Goal: Transaction & Acquisition: Purchase product/service

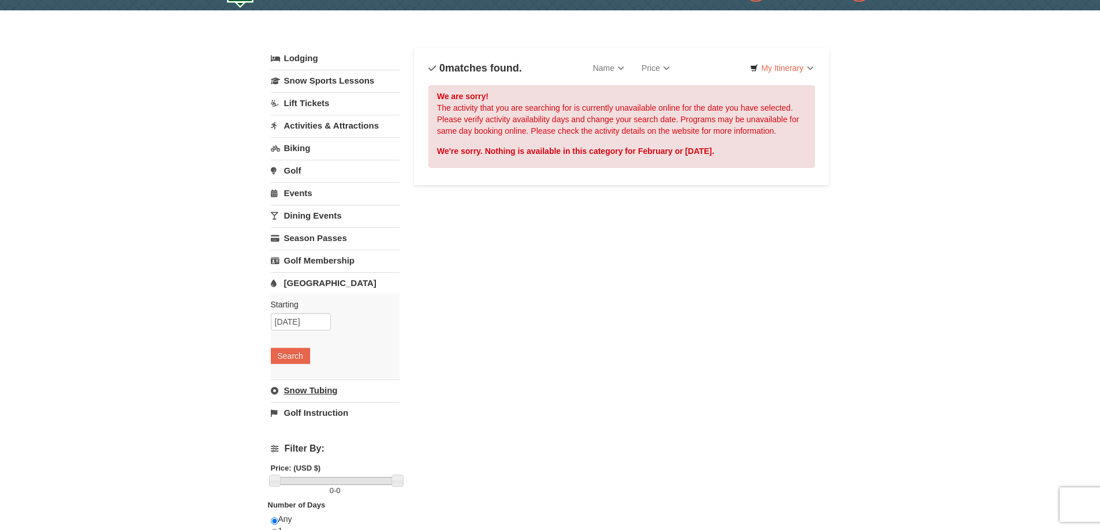
scroll to position [58, 0]
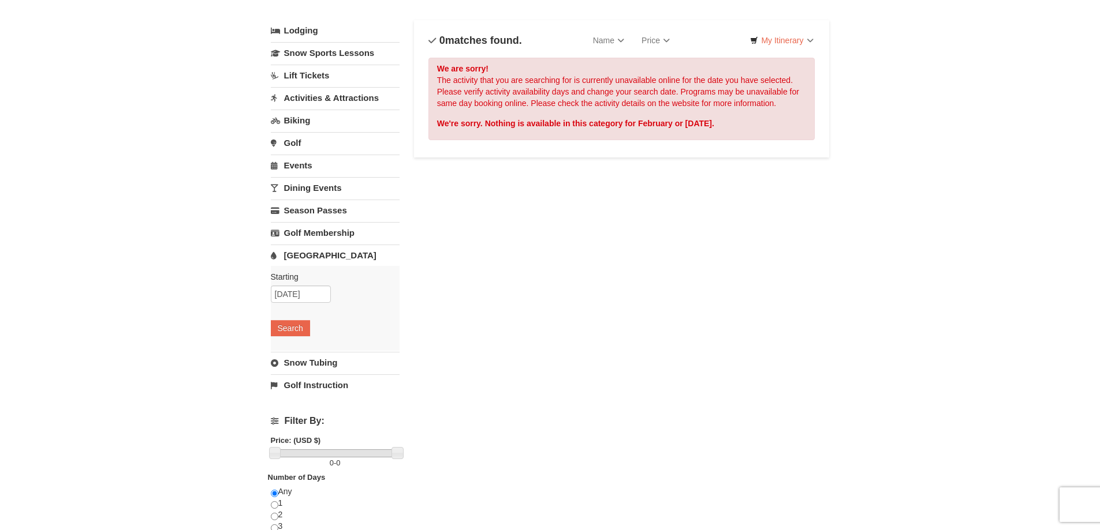
click at [283, 368] on link "Snow Tubing" at bounding box center [335, 362] width 129 height 21
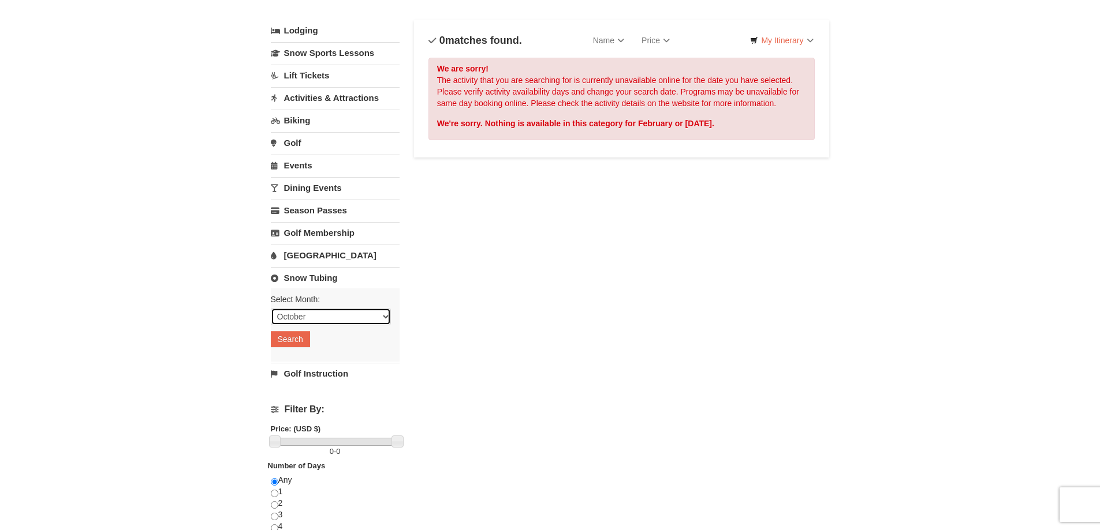
click at [341, 316] on select "October November December January February March April May June July August Sep…" at bounding box center [331, 316] width 120 height 17
select select "2"
click at [271, 308] on select "October November December January February March April May June July August Sep…" at bounding box center [331, 316] width 120 height 17
click at [300, 341] on button "Search" at bounding box center [290, 339] width 39 height 16
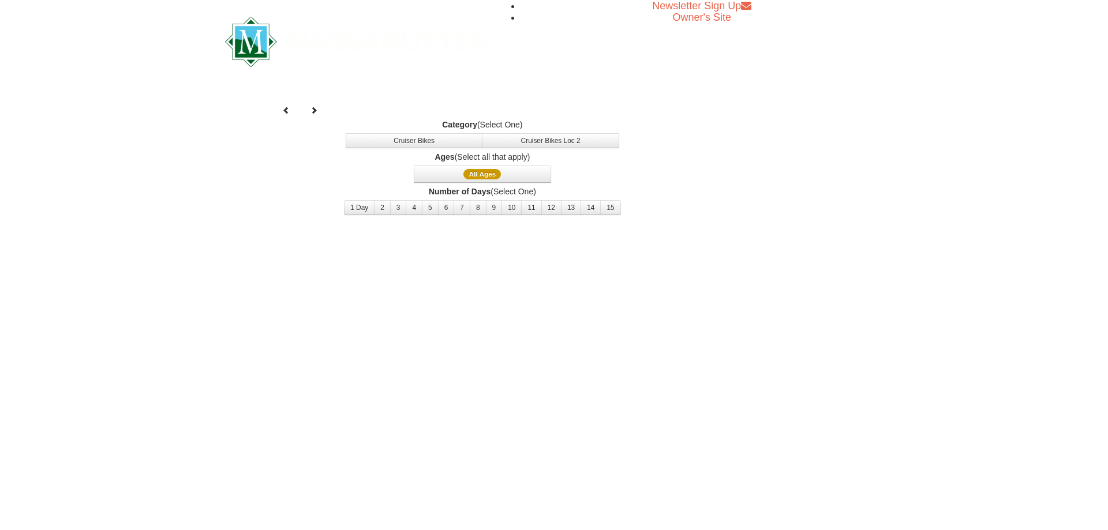
select select "2"
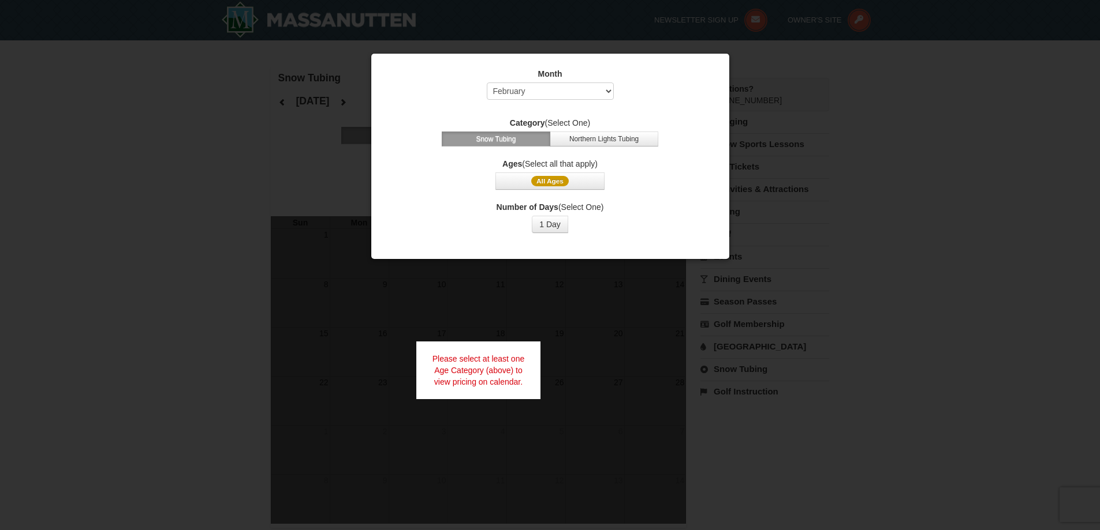
click at [895, 220] on div at bounding box center [550, 265] width 1100 height 530
click at [542, 226] on button "1 Day" at bounding box center [550, 224] width 36 height 17
click at [560, 177] on span "All Ages" at bounding box center [550, 181] width 38 height 10
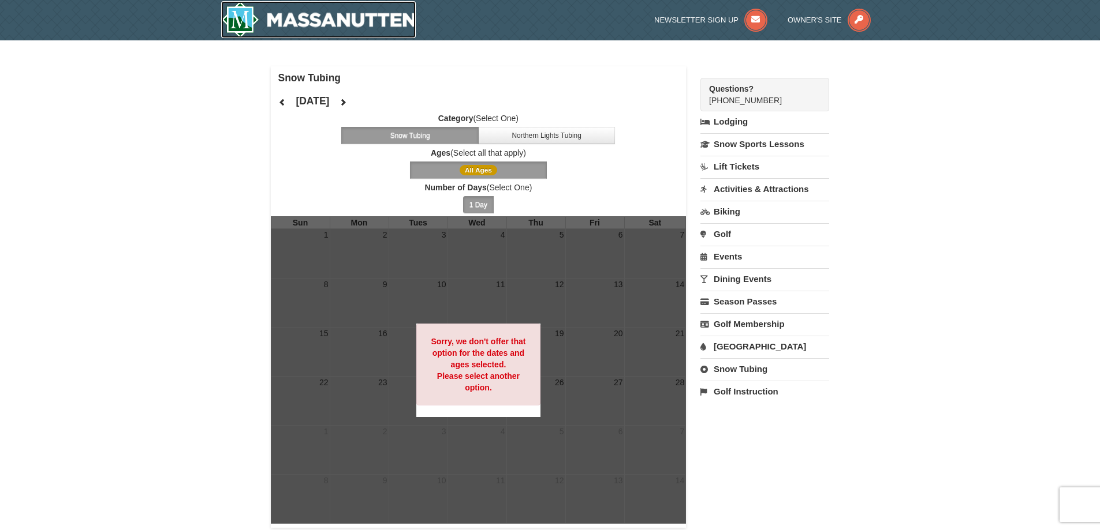
click at [238, 28] on img at bounding box center [318, 19] width 195 height 37
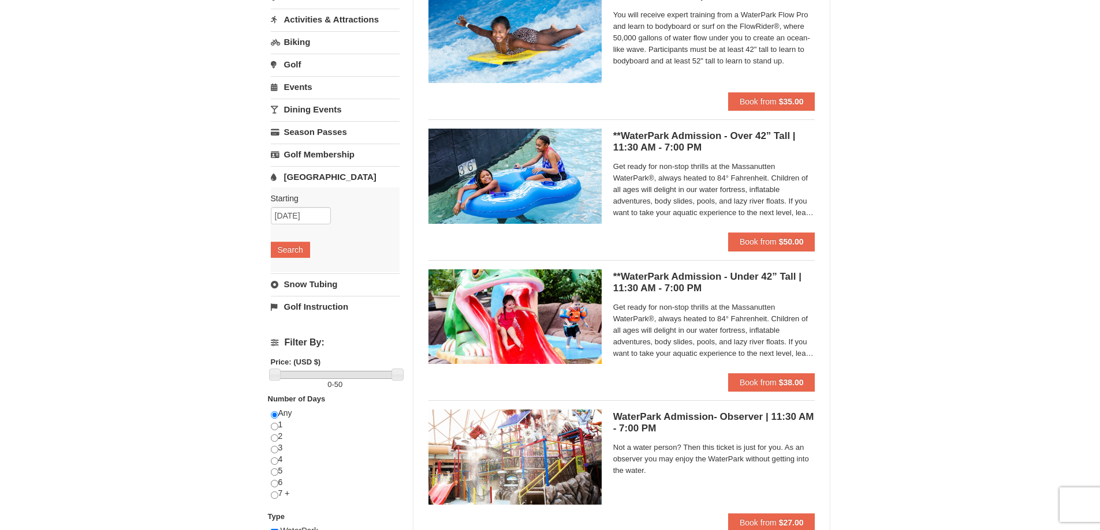
scroll to position [115, 0]
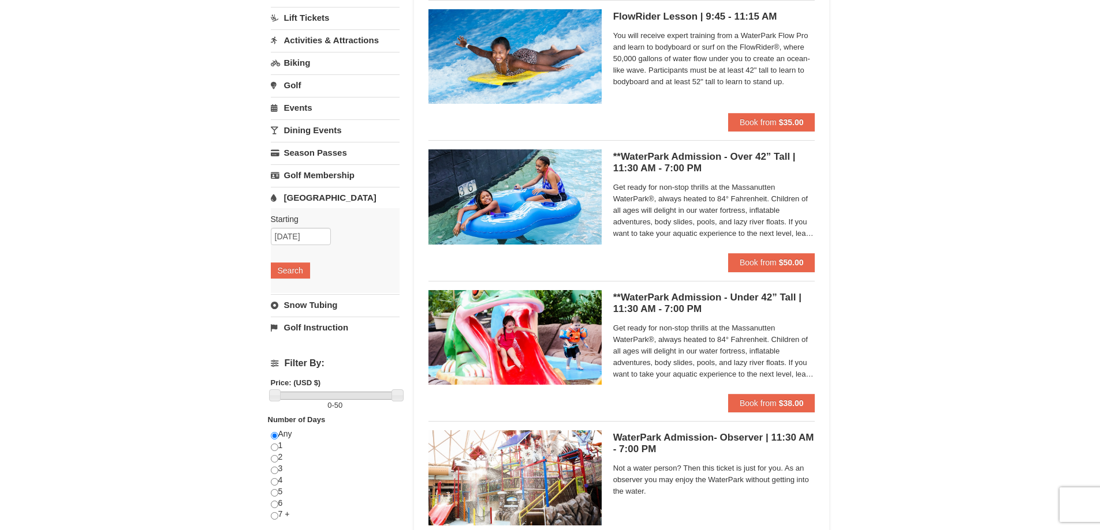
click at [687, 162] on h5 "**WaterPark Admission - Over 42” Tall | 11:30 AM - 7:00 PM Massanutten Indoor/O…" at bounding box center [714, 162] width 202 height 23
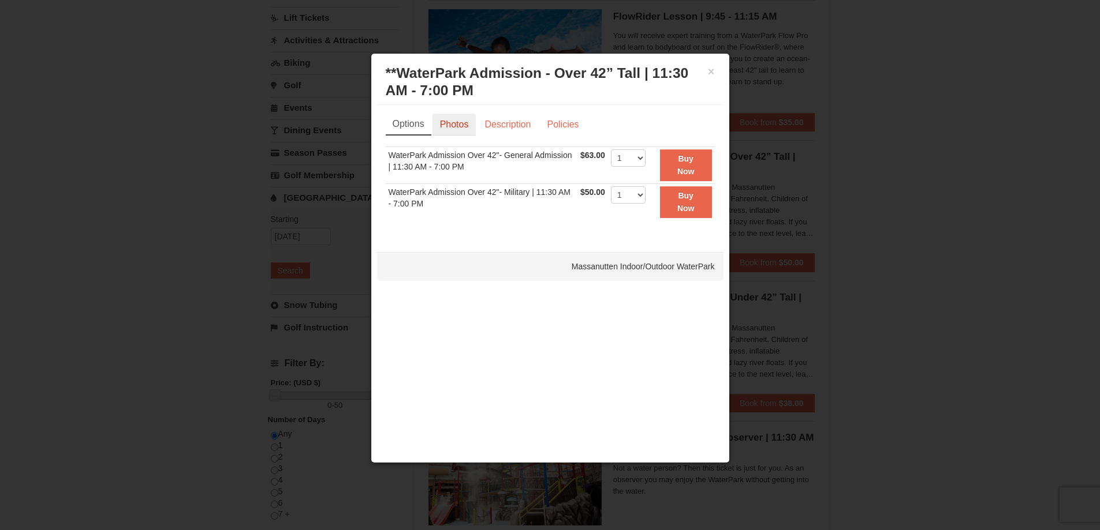
click at [461, 124] on link "Photos" at bounding box center [454, 125] width 44 height 22
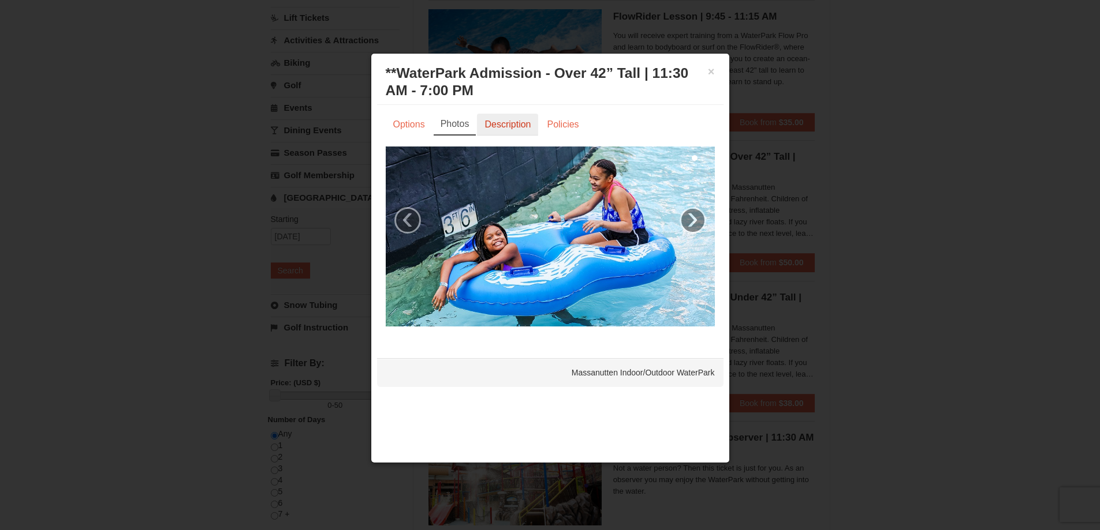
click at [507, 122] on link "Description" at bounding box center [507, 125] width 61 height 22
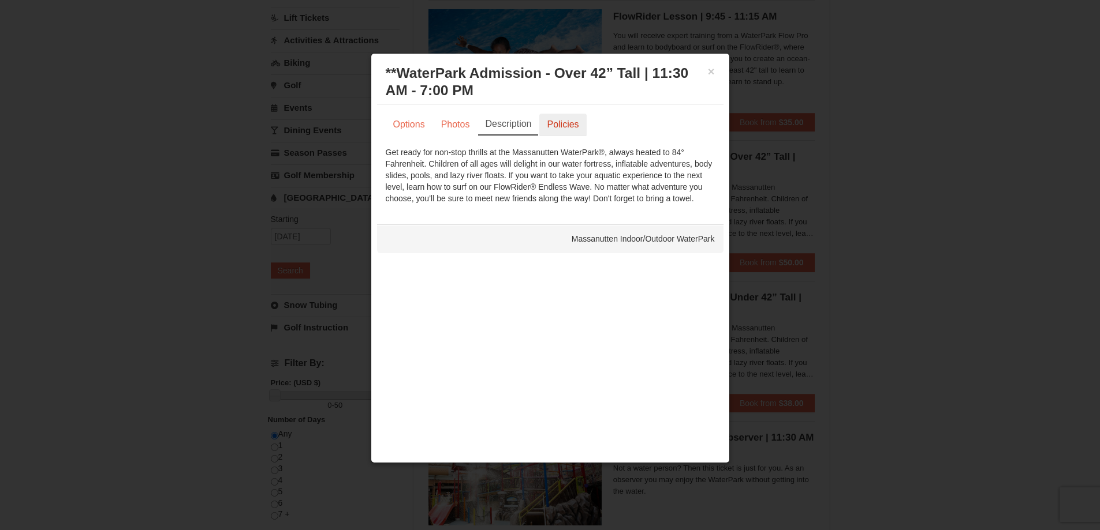
click at [567, 119] on link "Policies" at bounding box center [562, 125] width 47 height 22
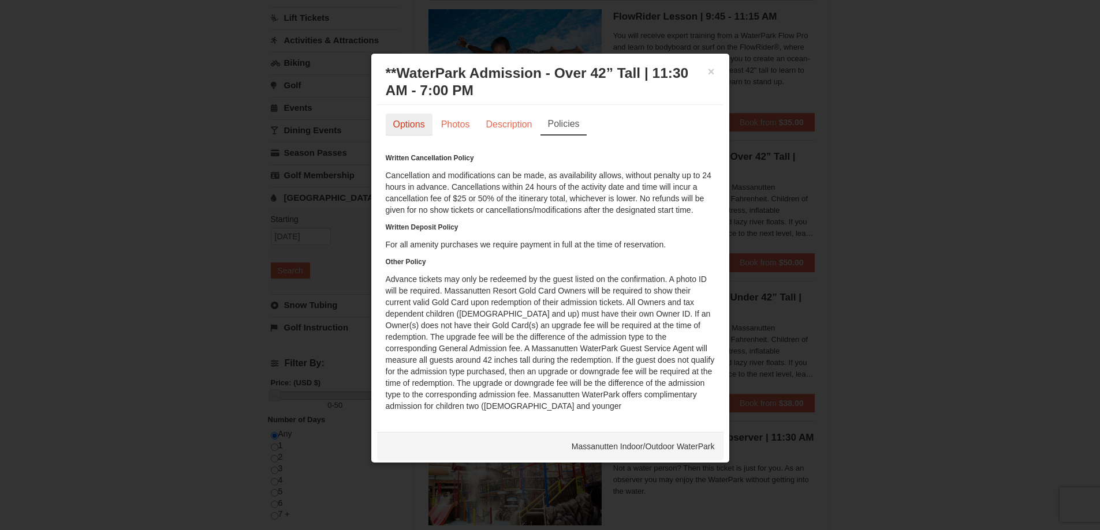
click at [405, 114] on link "Options" at bounding box center [409, 125] width 47 height 22
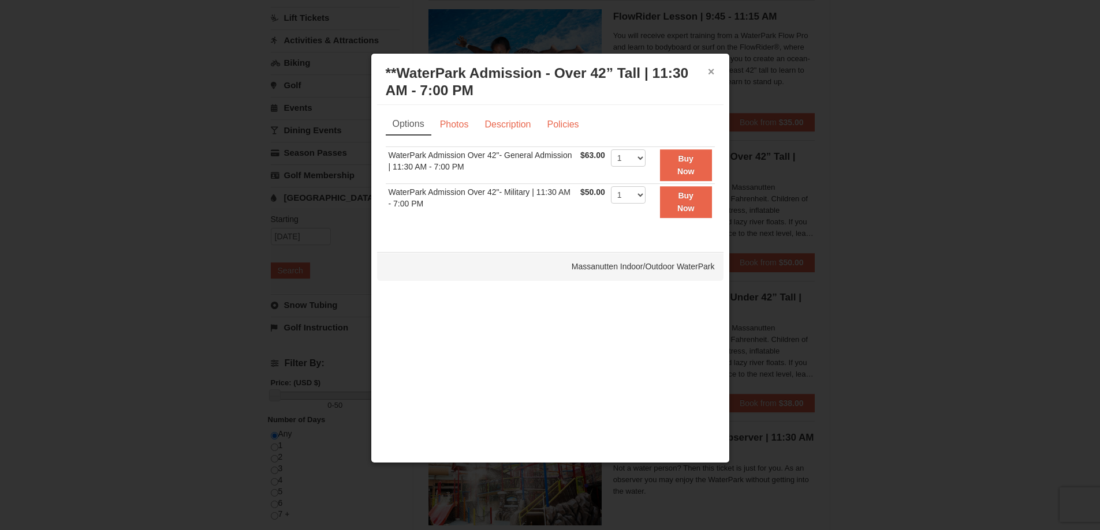
click at [708, 70] on div "× **WaterPark Admission - Over 42” Tall | 11:30 AM - 7:00 PM Massanutten Indoor…" at bounding box center [550, 82] width 346 height 46
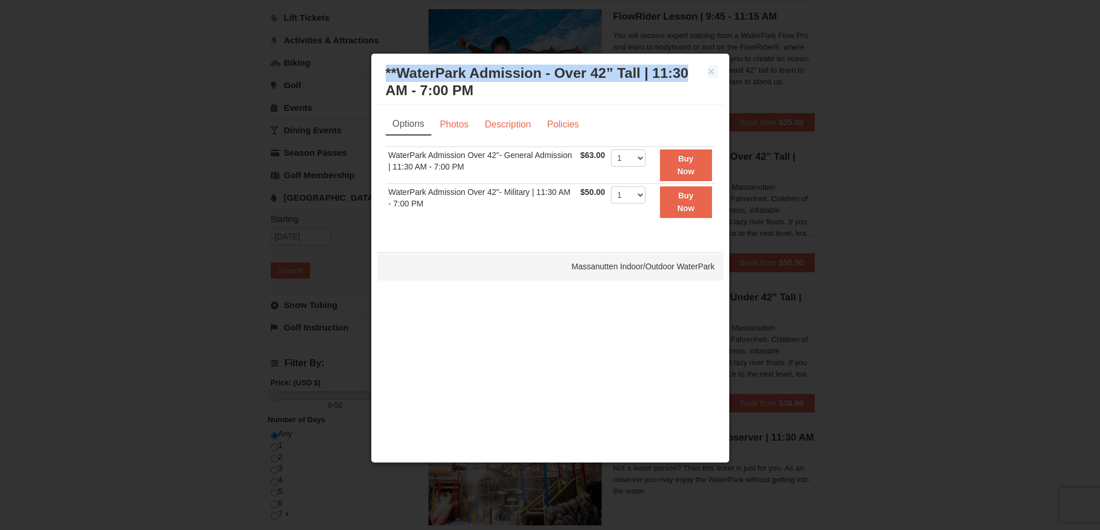
click at [716, 68] on div "× **WaterPark Admission - Over 42” Tall | 11:30 AM - 7:00 PM Massanutten Indoor…" at bounding box center [550, 82] width 346 height 46
click at [715, 72] on div "× **WaterPark Admission - Over 42” Tall | 11:30 AM - 7:00 PM Massanutten Indoor…" at bounding box center [550, 82] width 346 height 46
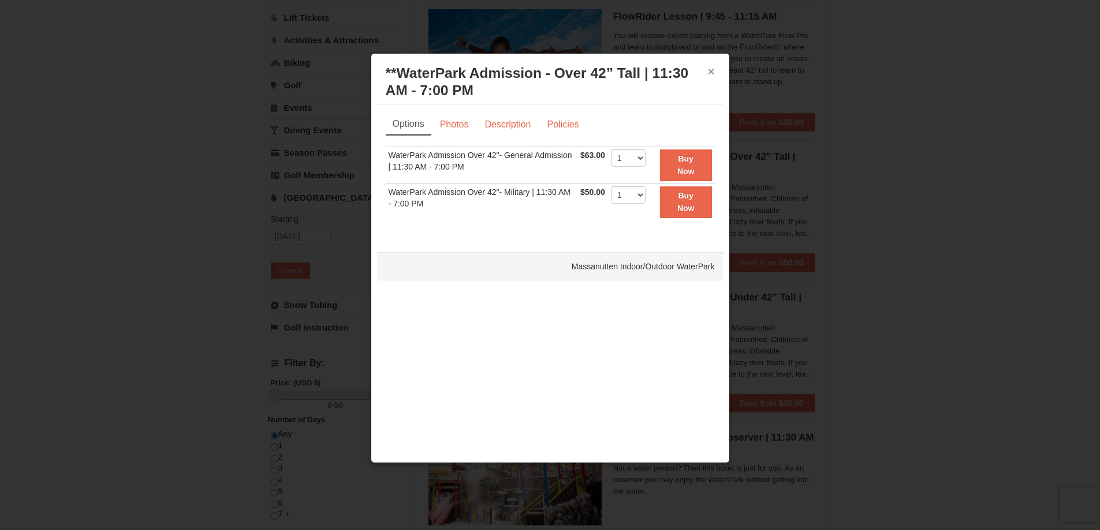
click at [712, 70] on button "×" at bounding box center [711, 72] width 7 height 12
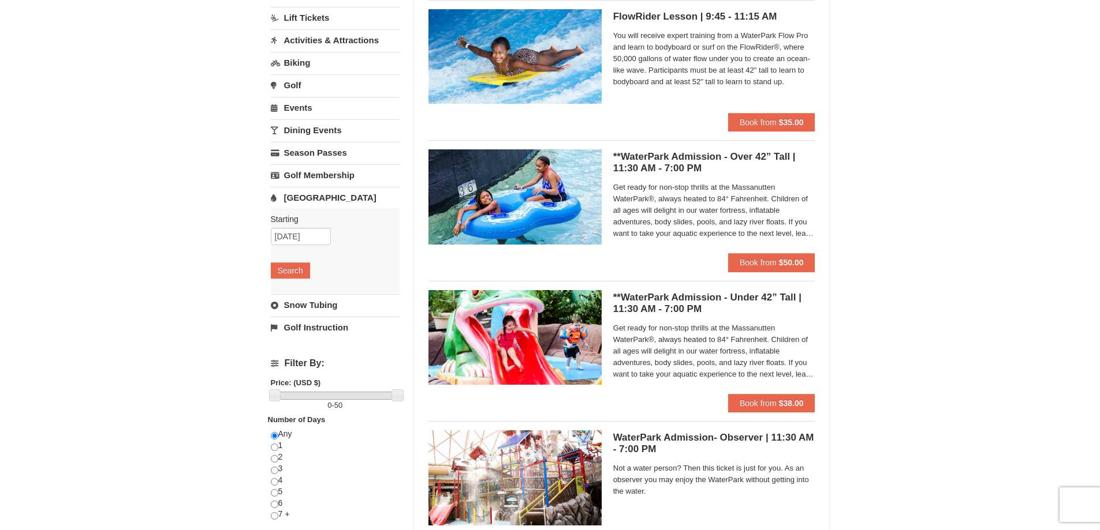
scroll to position [173, 0]
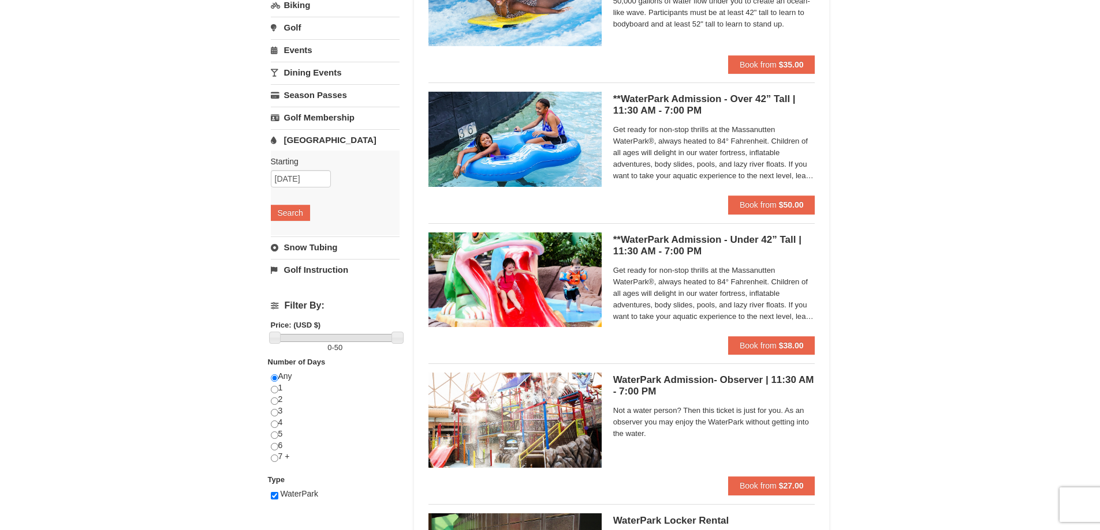
click at [716, 240] on h5 "**WaterPark Admission - Under 42” Tall | 11:30 AM - 7:00 PM Massanutten Indoor/…" at bounding box center [714, 245] width 202 height 23
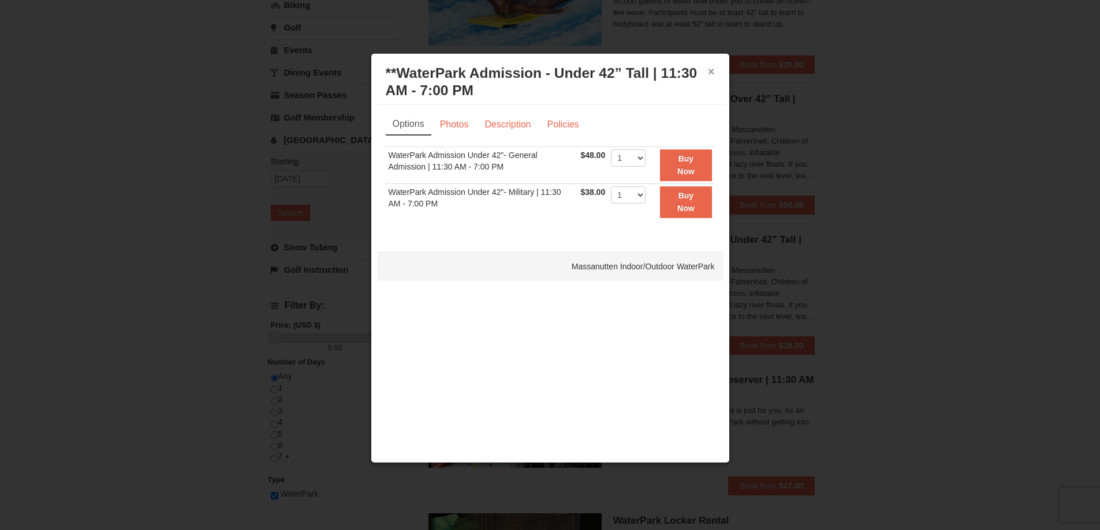
click at [713, 70] on button "×" at bounding box center [711, 72] width 7 height 12
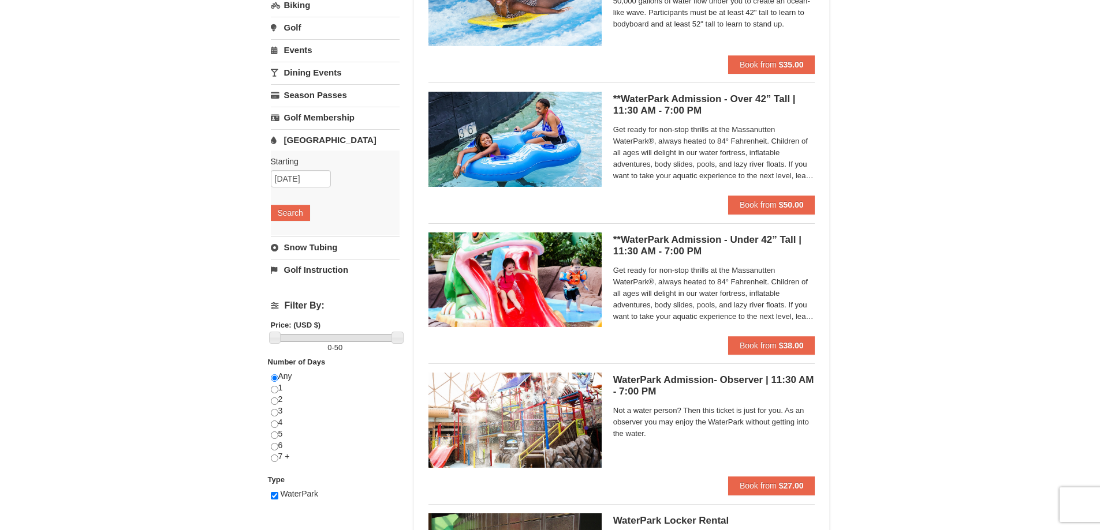
drag, startPoint x: 213, startPoint y: 220, endPoint x: 230, endPoint y: 224, distance: 17.1
click at [213, 220] on div "× Categories List Filter My Itinerary Questions? 1-540-289-9441 Lodging Arrival…" at bounding box center [550, 271] width 1100 height 809
click at [323, 249] on link "Snow Tubing" at bounding box center [335, 247] width 129 height 21
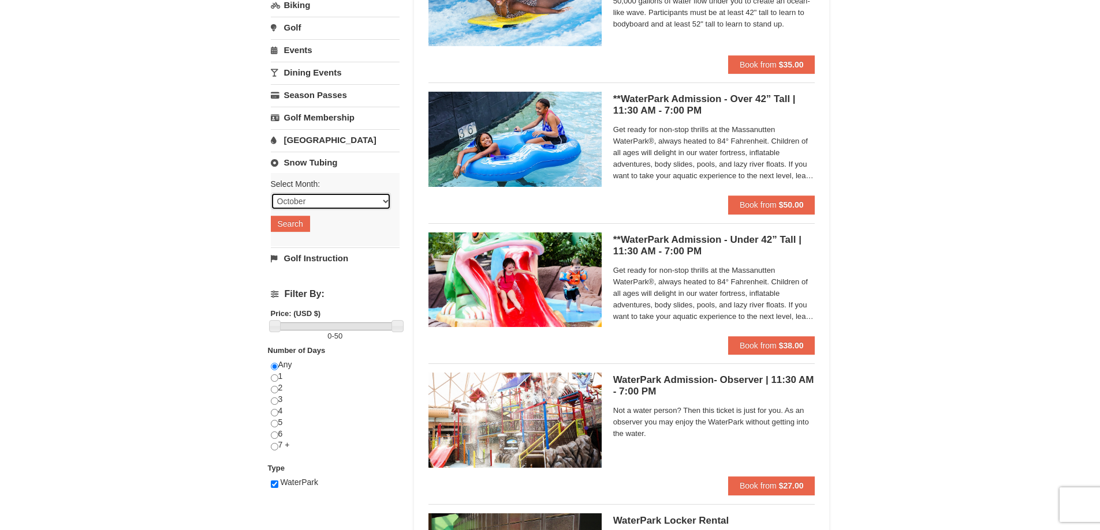
click at [319, 205] on select "October November December January February March April May June July August Sep…" at bounding box center [331, 201] width 120 height 17
select select "2"
click at [271, 193] on select "October November December January February March April May June July August Sep…" at bounding box center [331, 201] width 120 height 17
click at [298, 219] on button "Search" at bounding box center [290, 224] width 39 height 16
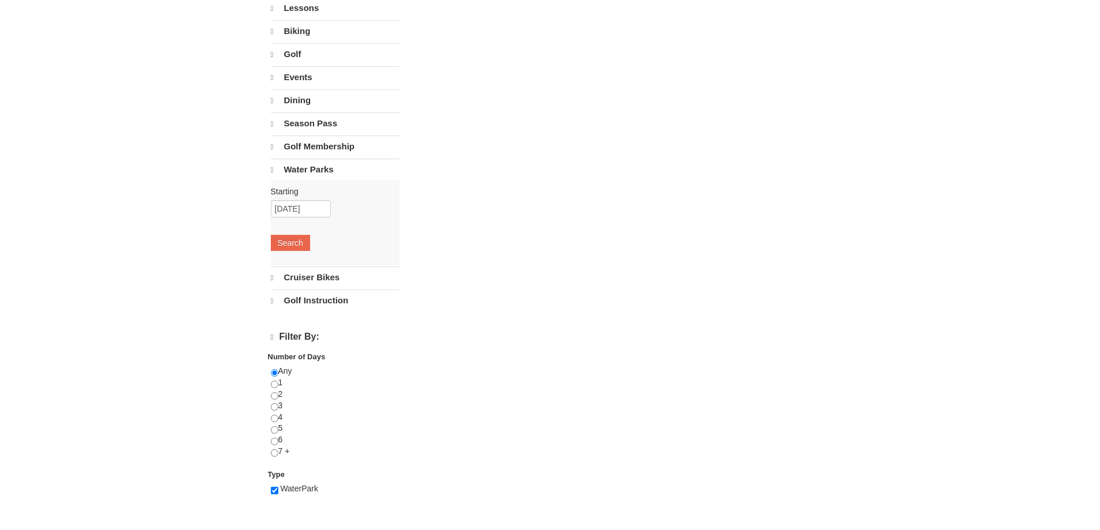
select select "10"
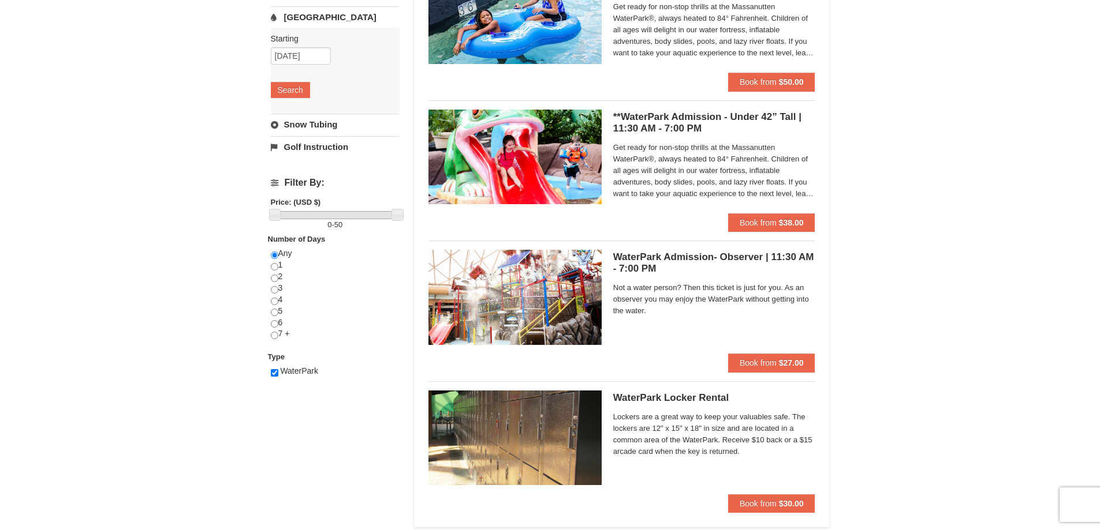
scroll to position [519, 0]
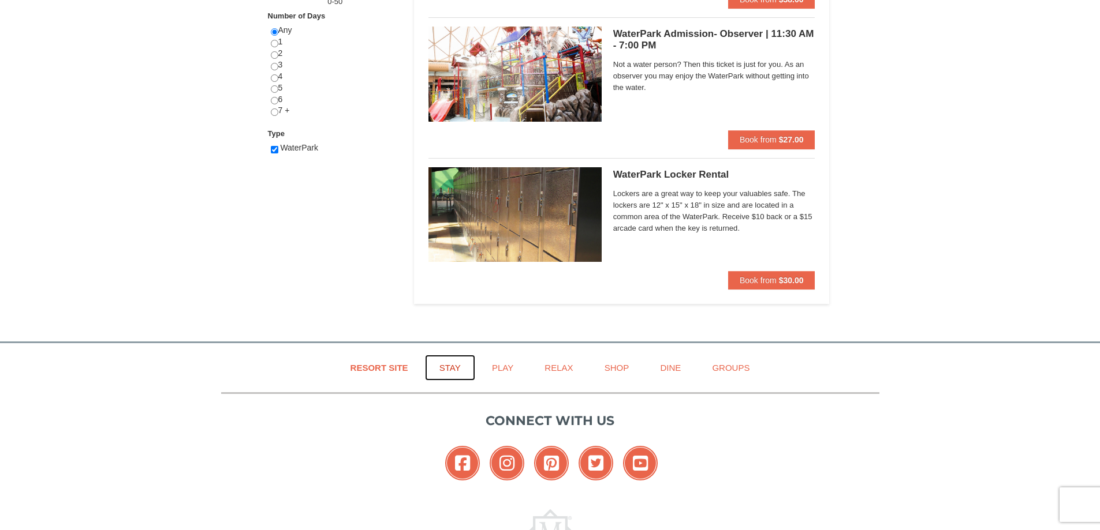
click at [450, 364] on link "Stay" at bounding box center [450, 368] width 50 height 26
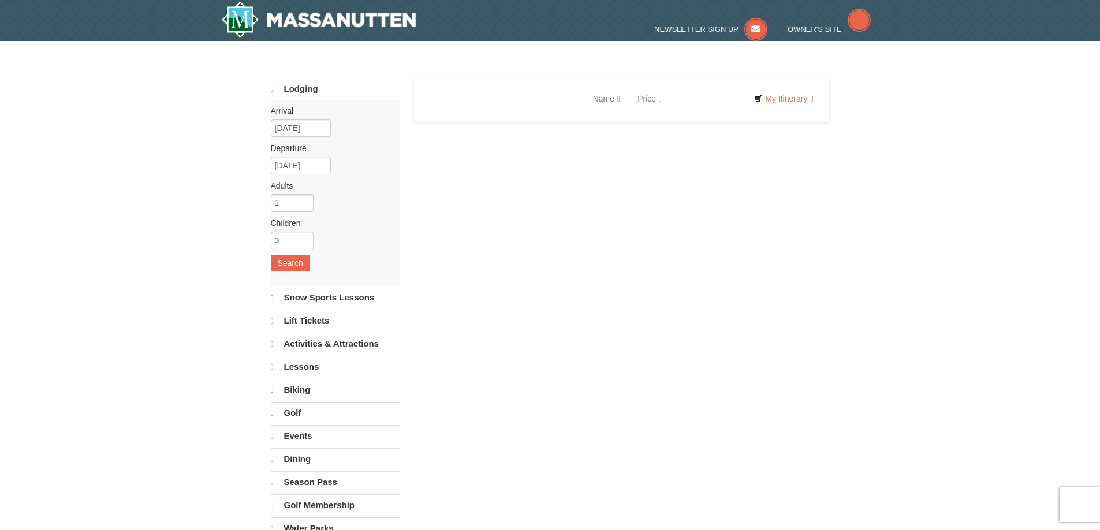
select select "10"
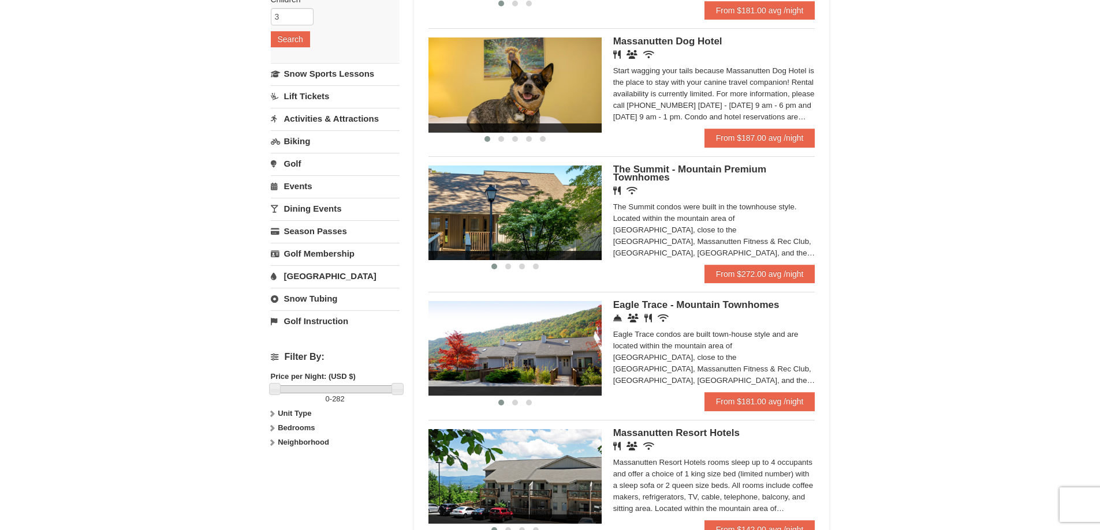
scroll to position [346, 0]
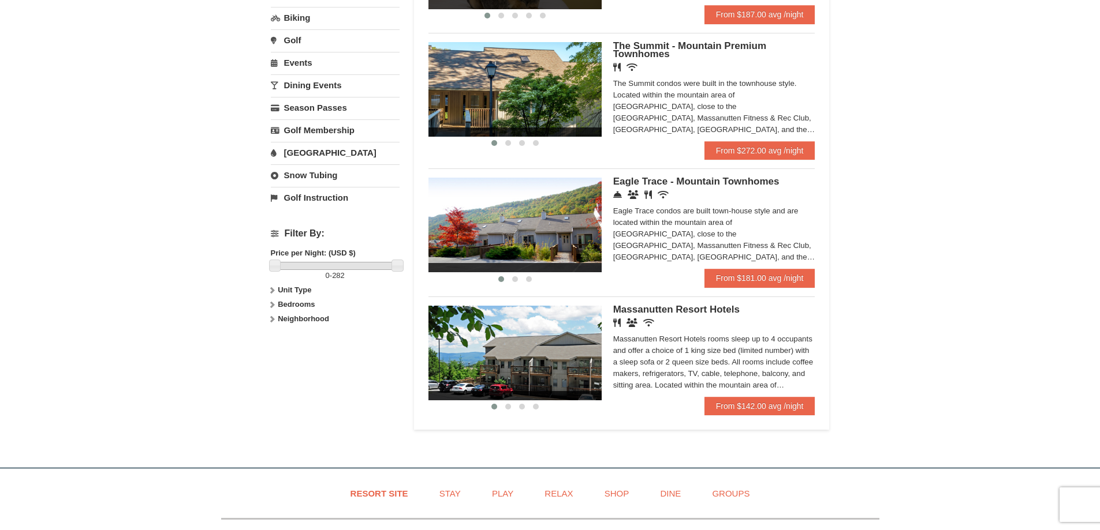
click at [666, 311] on span "Massanutten Resort Hotels" at bounding box center [676, 309] width 126 height 11
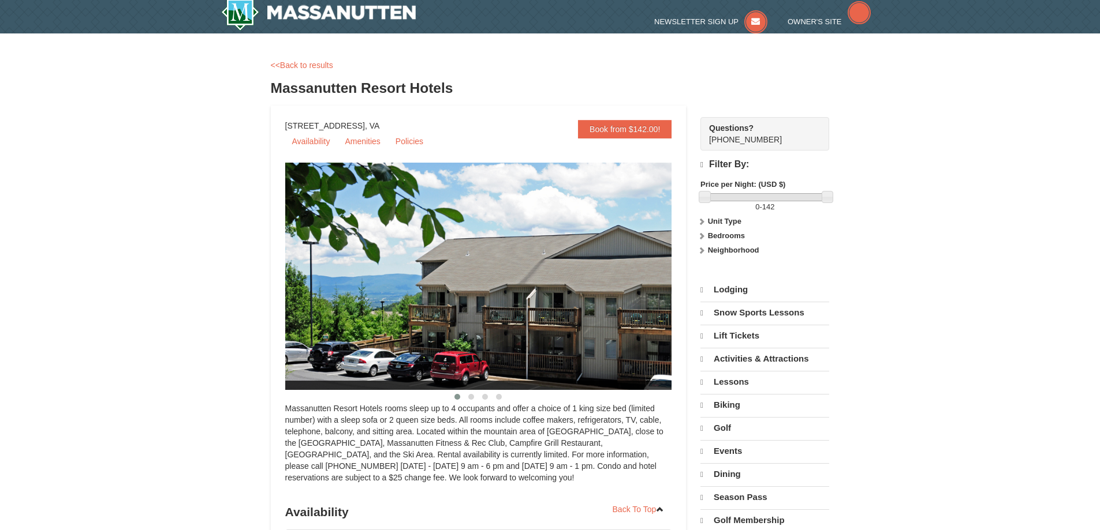
select select "10"
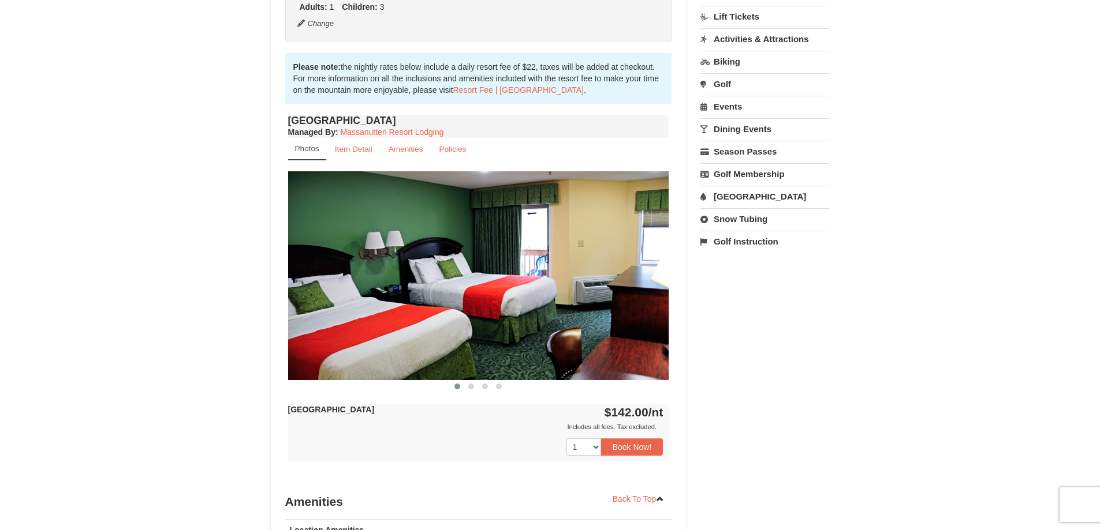
scroll to position [346, 0]
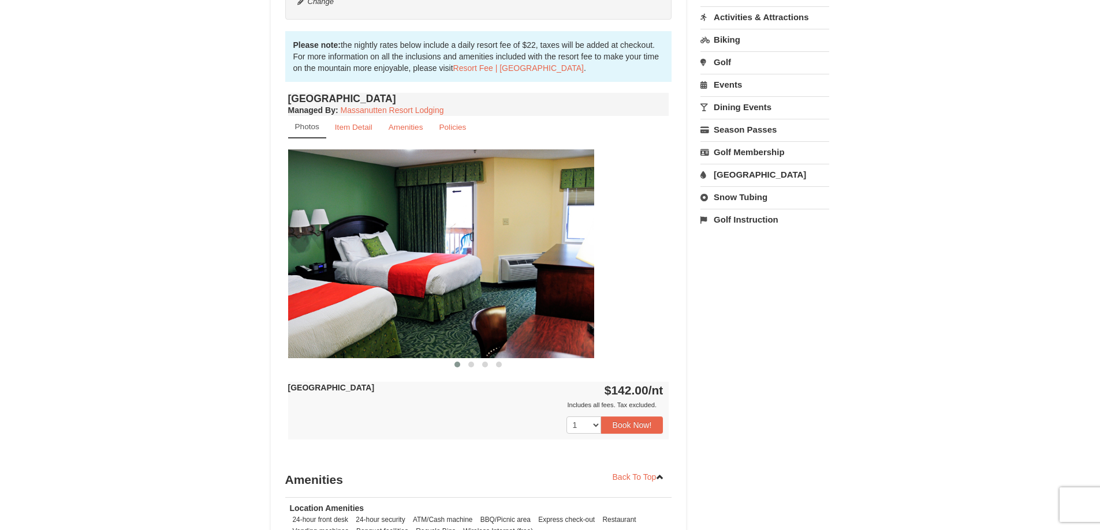
drag, startPoint x: 632, startPoint y: 281, endPoint x: 414, endPoint y: 306, distance: 219.0
click at [414, 306] on img at bounding box center [403, 253] width 381 height 208
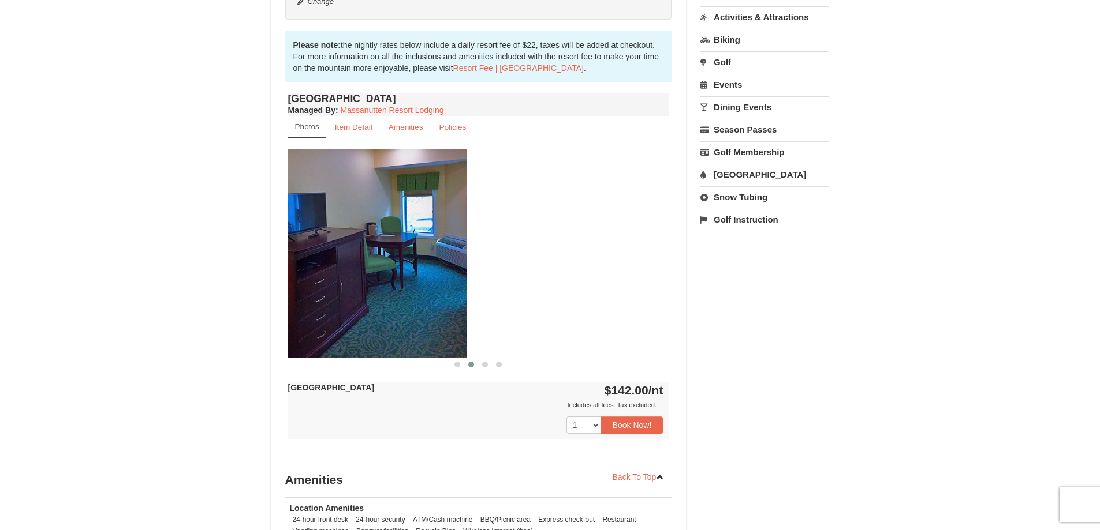
drag, startPoint x: 582, startPoint y: 275, endPoint x: 401, endPoint y: 302, distance: 182.7
click at [402, 302] on img at bounding box center [275, 253] width 381 height 208
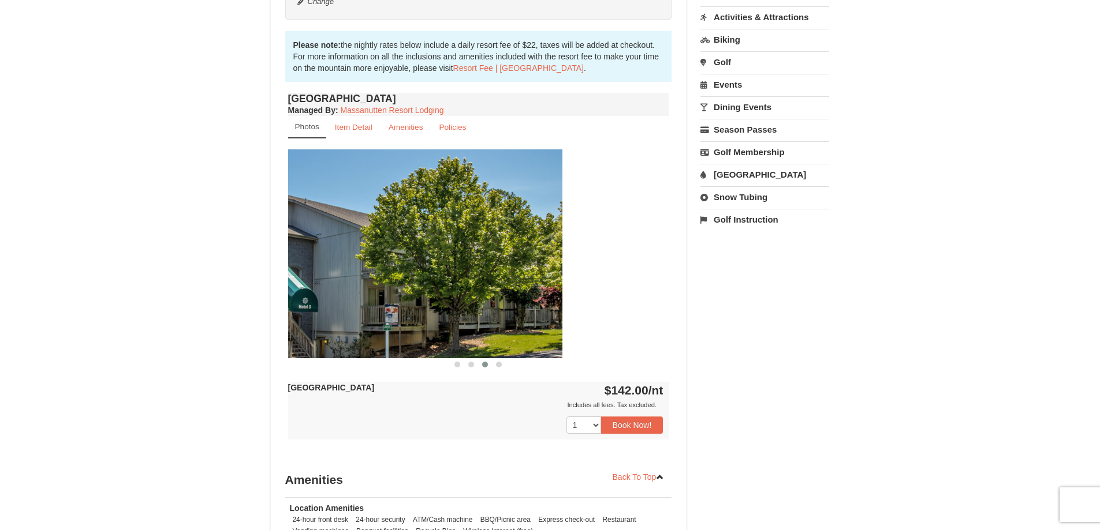
drag, startPoint x: 630, startPoint y: 270, endPoint x: 436, endPoint y: 305, distance: 196.5
click at [433, 305] on img at bounding box center [371, 253] width 381 height 208
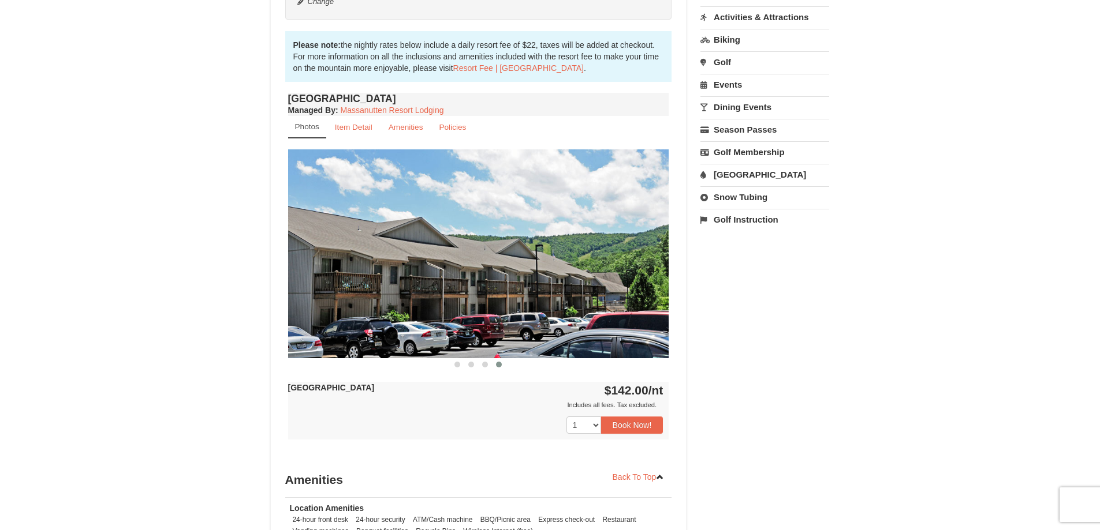
click at [775, 320] on div "Book from $142.00! 1822 Resort Drive, Massanutten, VA Availability Amenities Po…" at bounding box center [550, 224] width 559 height 917
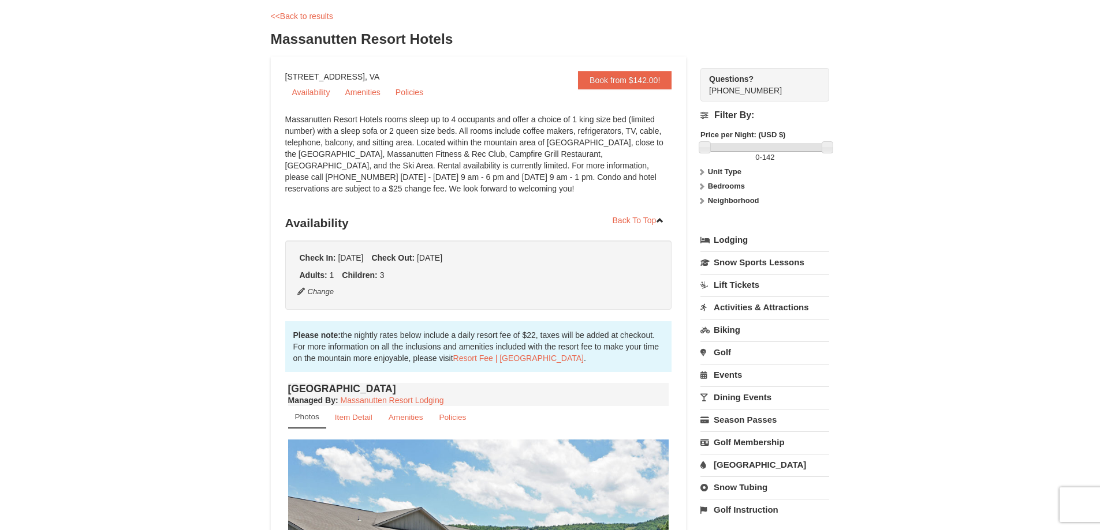
scroll to position [0, 0]
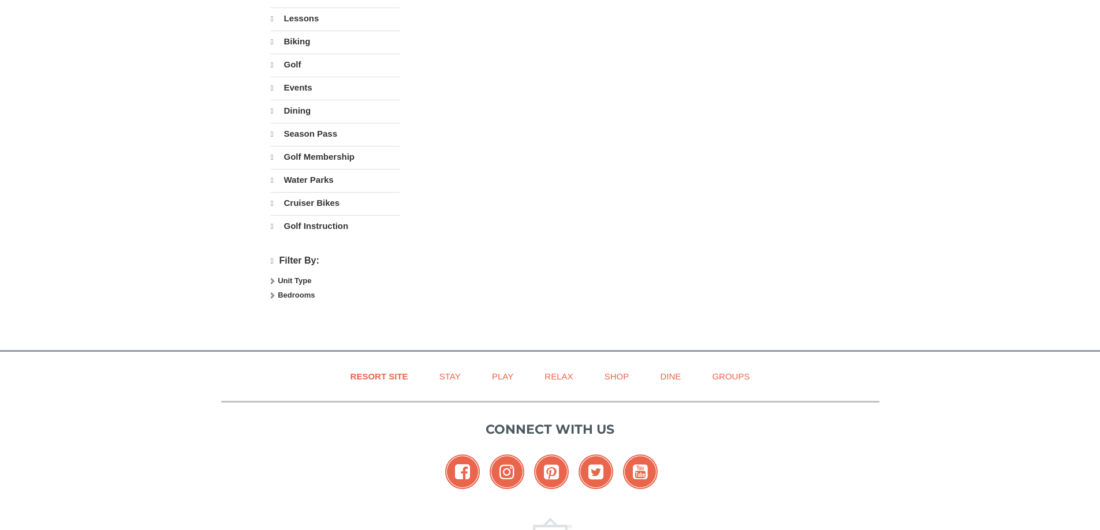
select select "10"
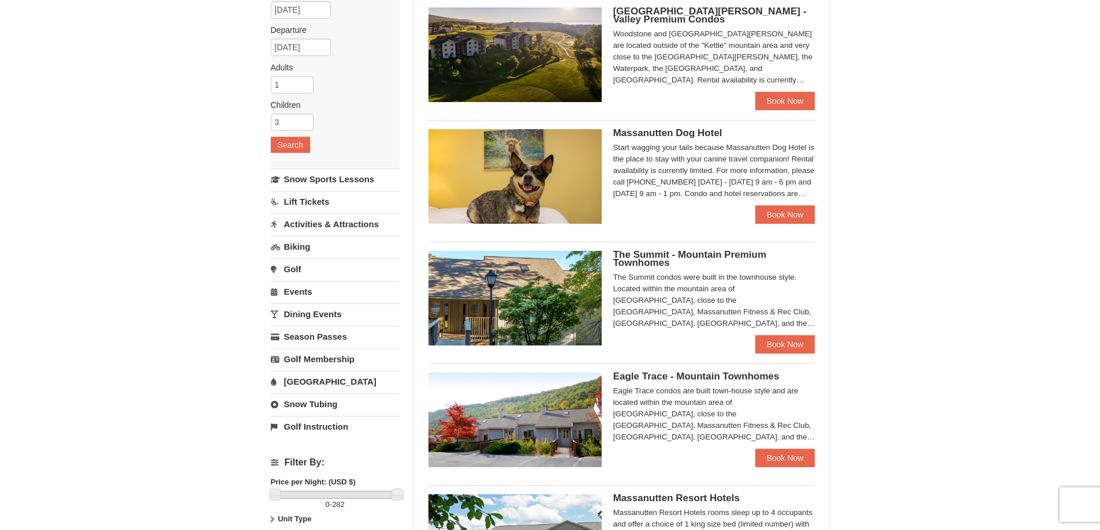
scroll to position [59, 0]
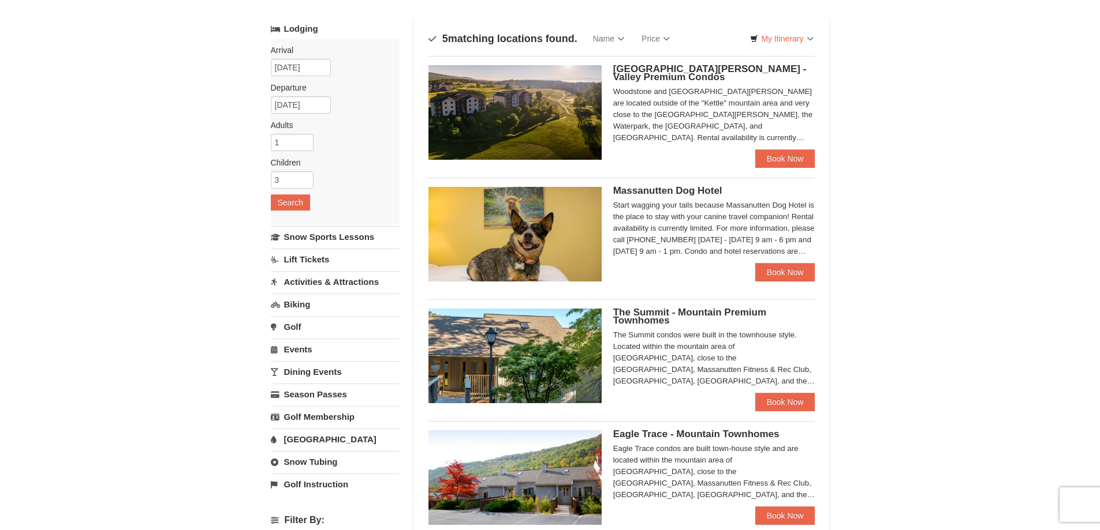
click at [630, 73] on span "Woodstone Meadows - Valley Premium Condos" at bounding box center [709, 72] width 193 height 19
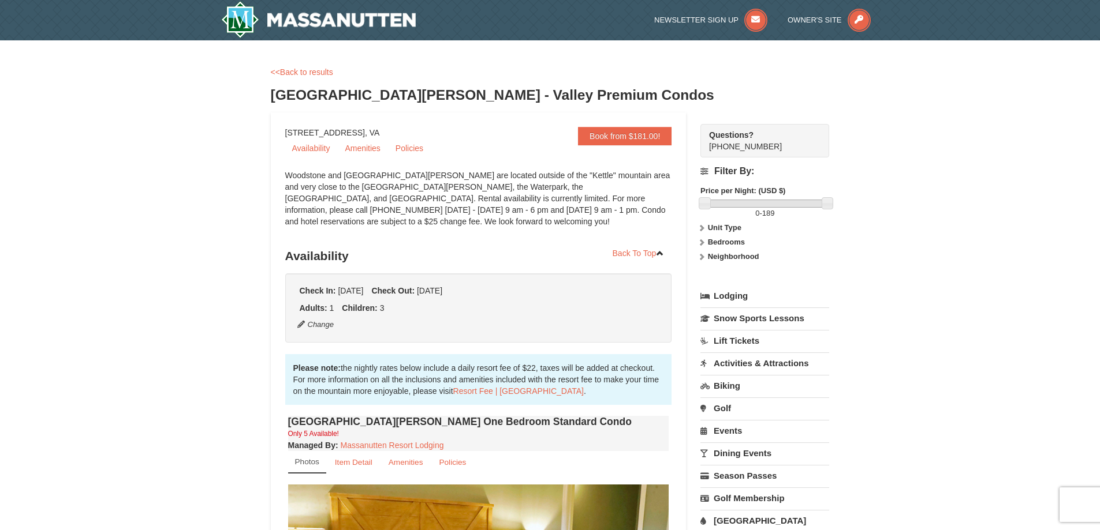
scroll to position [288, 0]
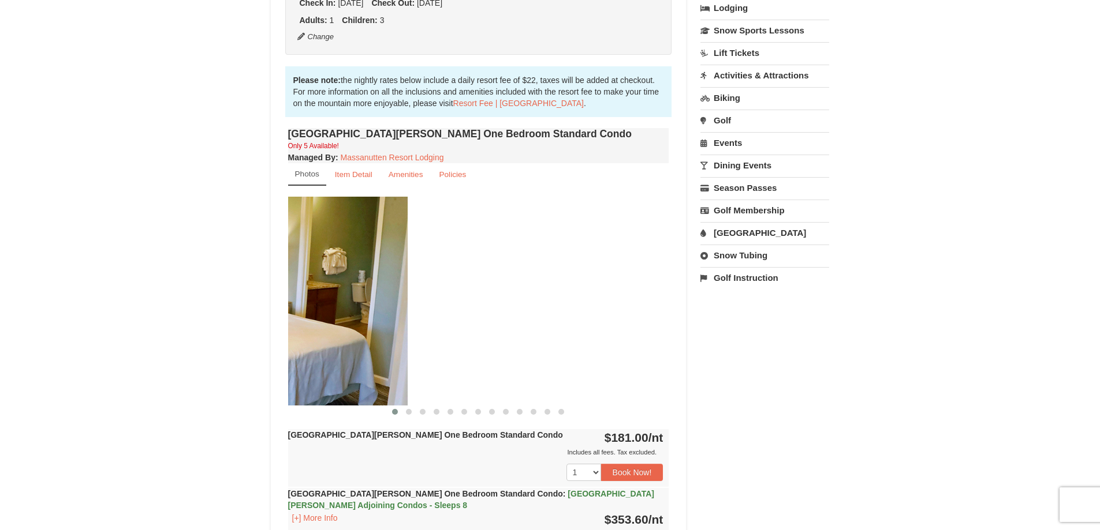
drag, startPoint x: 632, startPoint y: 299, endPoint x: 380, endPoint y: 337, distance: 254.5
click at [380, 337] on img at bounding box center [217, 301] width 381 height 208
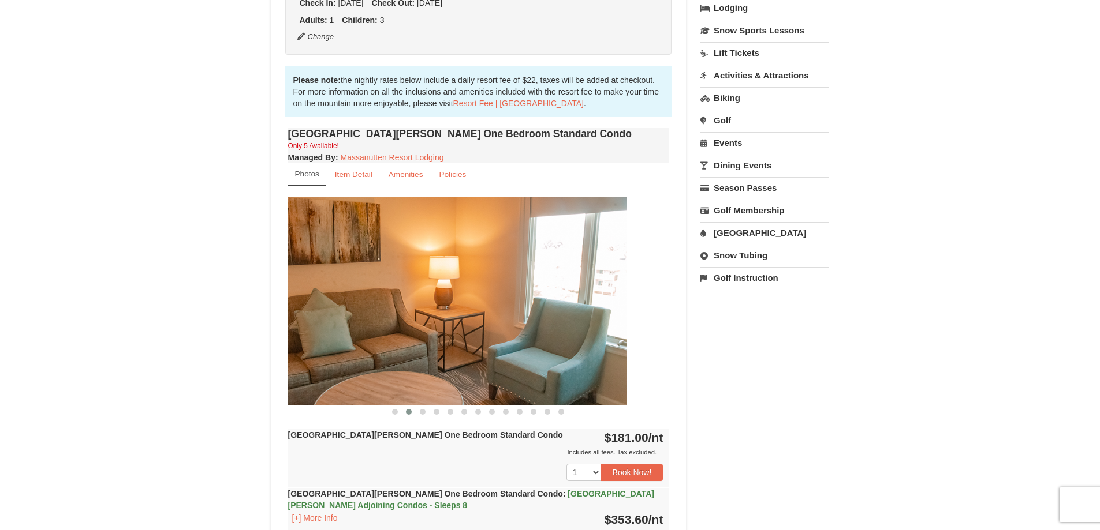
drag, startPoint x: 635, startPoint y: 305, endPoint x: 377, endPoint y: 359, distance: 263.0
click at [377, 361] on img at bounding box center [436, 301] width 381 height 208
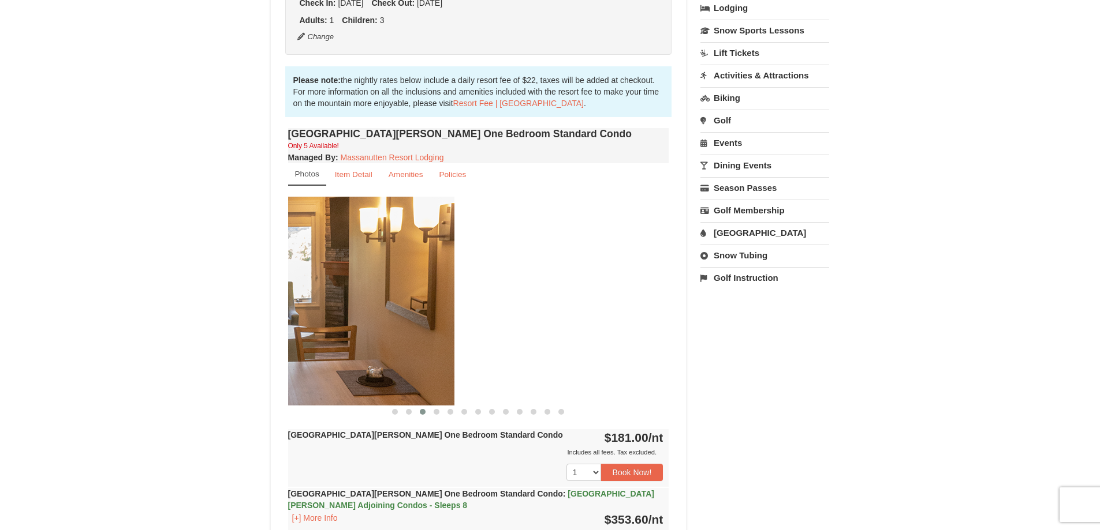
drag, startPoint x: 622, startPoint y: 305, endPoint x: 394, endPoint y: 347, distance: 231.3
click at [395, 347] on img at bounding box center [263, 301] width 381 height 208
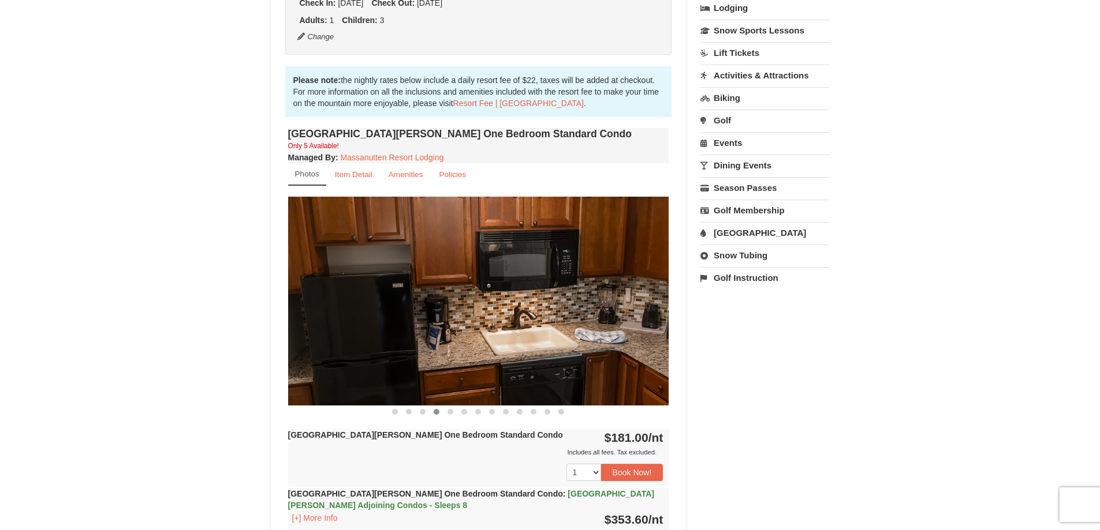
drag, startPoint x: 636, startPoint y: 305, endPoint x: 392, endPoint y: 352, distance: 248.6
click at [397, 351] on img at bounding box center [478, 301] width 381 height 208
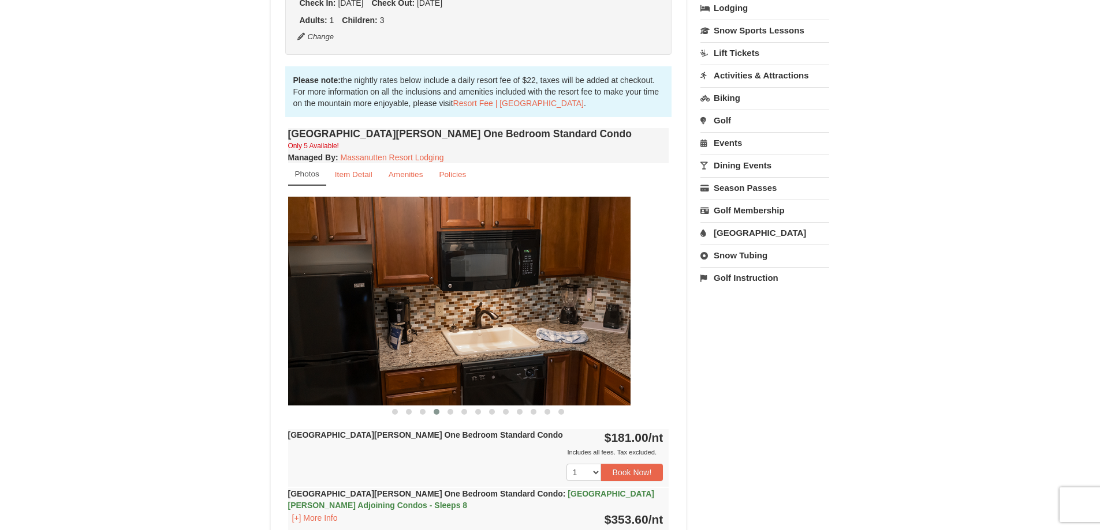
drag, startPoint x: 633, startPoint y: 288, endPoint x: 418, endPoint y: 329, distance: 218.6
click at [422, 329] on img at bounding box center [439, 301] width 381 height 208
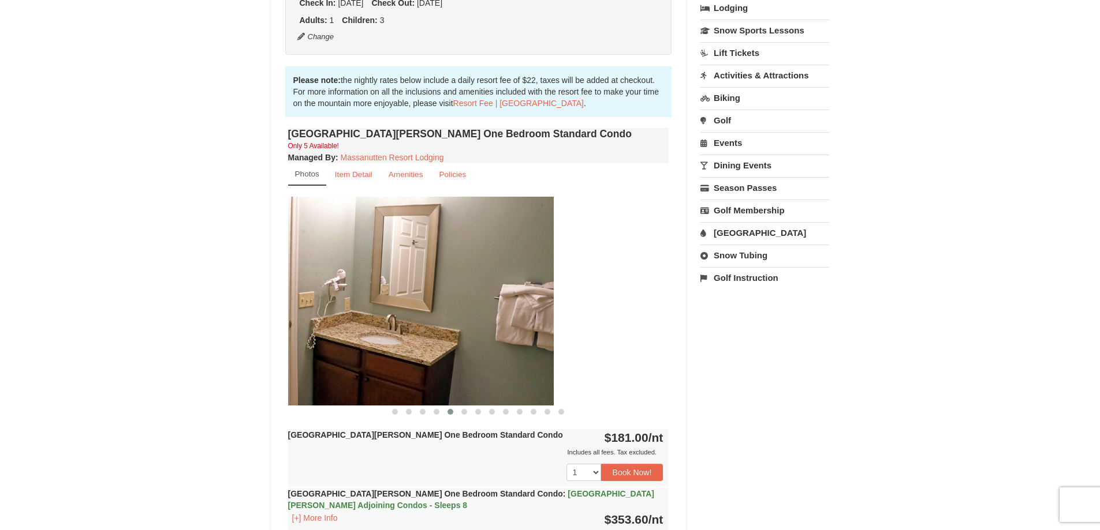
drag, startPoint x: 600, startPoint y: 290, endPoint x: 349, endPoint y: 340, distance: 256.5
click at [352, 342] on img at bounding box center [363, 301] width 381 height 208
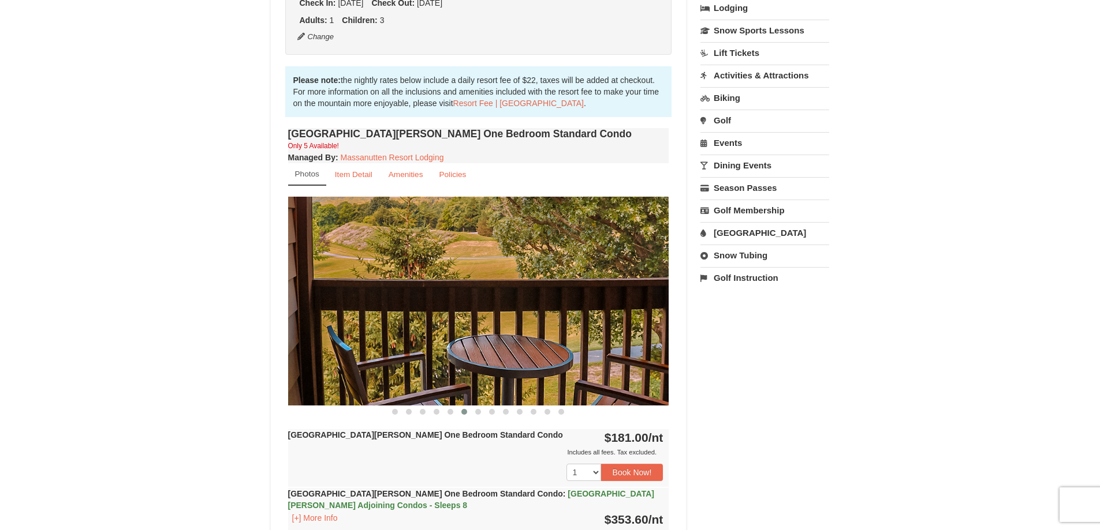
drag, startPoint x: 622, startPoint y: 294, endPoint x: 414, endPoint y: 341, distance: 212.3
click at [414, 341] on img at bounding box center [478, 301] width 381 height 208
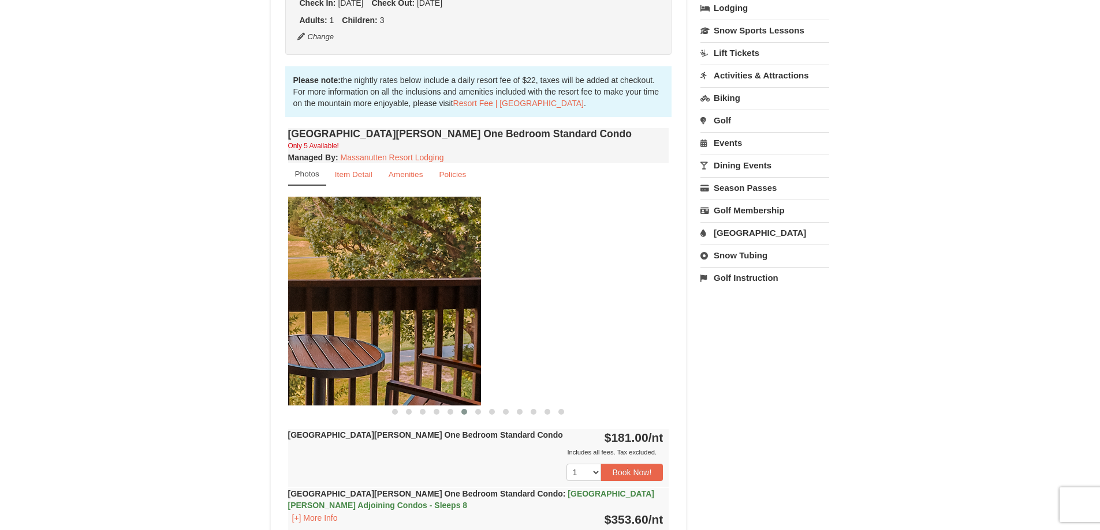
drag, startPoint x: 541, startPoint y: 309, endPoint x: 408, endPoint y: 322, distance: 134.0
click at [349, 335] on img at bounding box center [290, 301] width 381 height 208
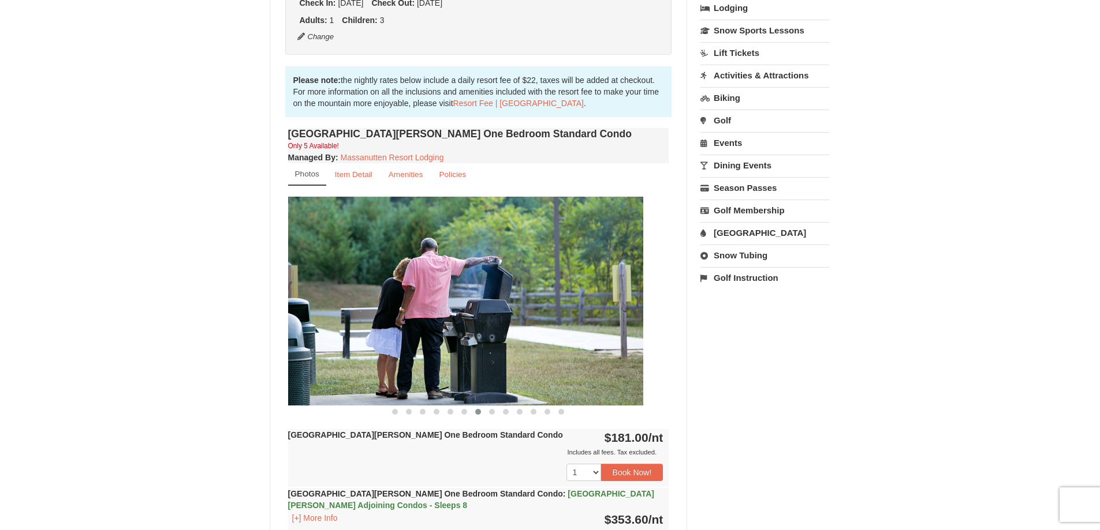
drag, startPoint x: 608, startPoint y: 306, endPoint x: 390, endPoint y: 332, distance: 219.7
click at [388, 332] on img at bounding box center [452, 301] width 381 height 208
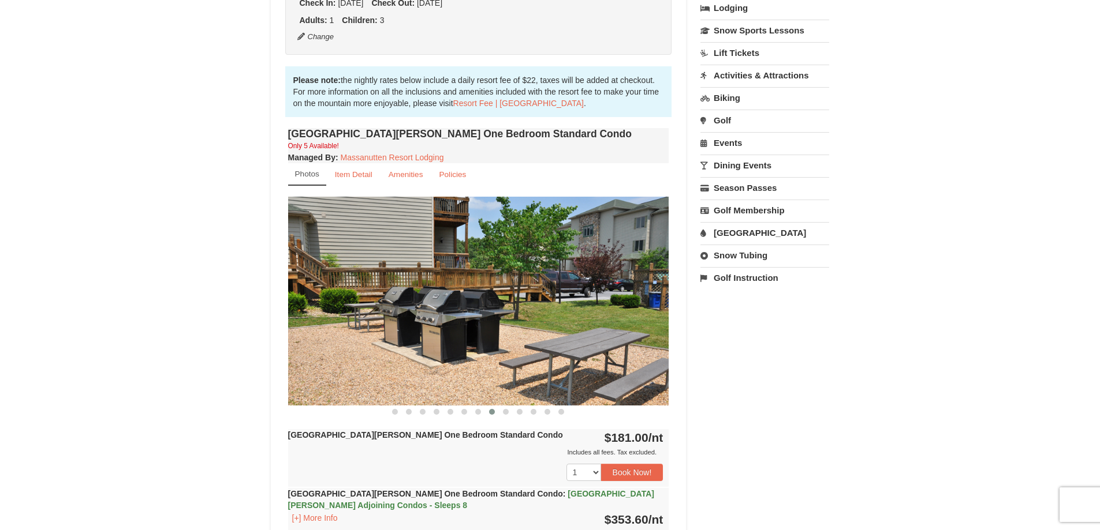
drag, startPoint x: 619, startPoint y: 308, endPoint x: 393, endPoint y: 349, distance: 230.1
click at [399, 349] on img at bounding box center [478, 301] width 381 height 208
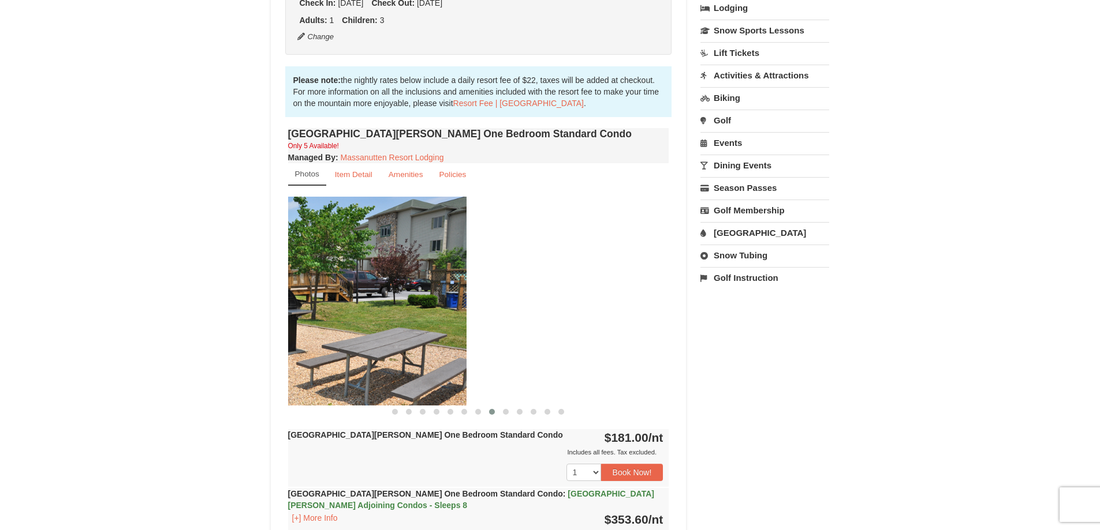
drag, startPoint x: 586, startPoint y: 308, endPoint x: 383, endPoint y: 342, distance: 206.0
click at [383, 343] on img at bounding box center [275, 301] width 381 height 208
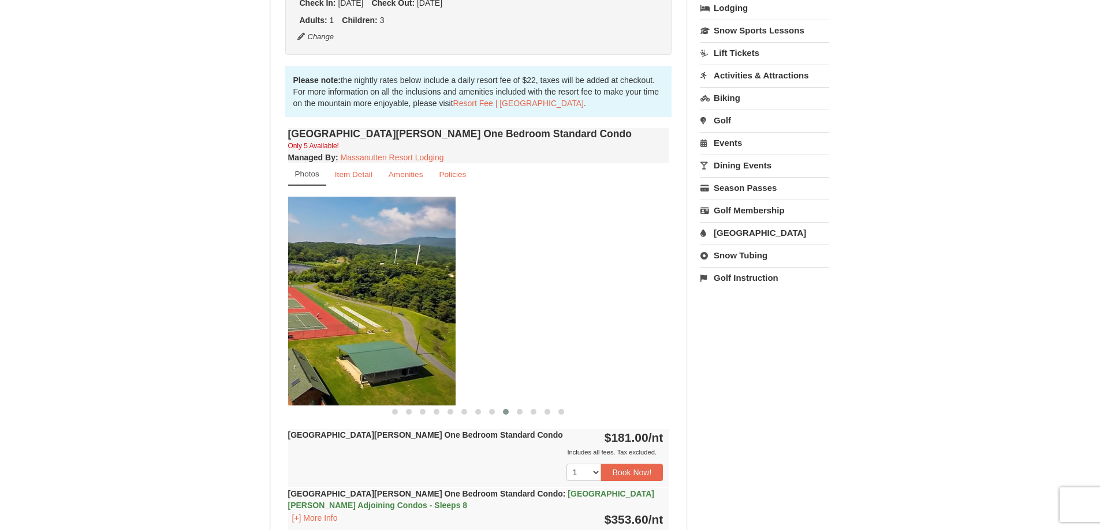
drag, startPoint x: 614, startPoint y: 298, endPoint x: 392, endPoint y: 339, distance: 226.1
click at [394, 339] on img at bounding box center [264, 301] width 381 height 208
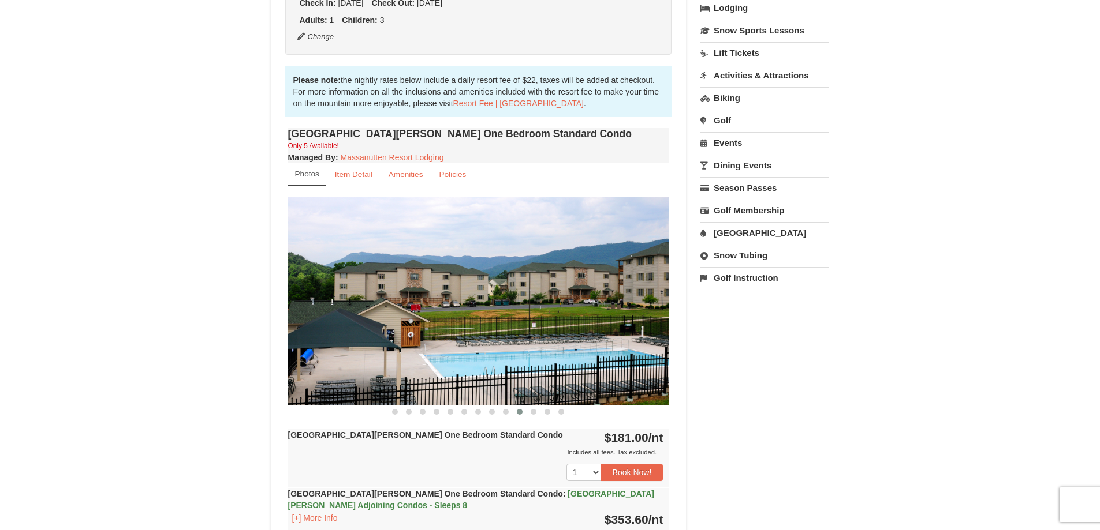
drag, startPoint x: 626, startPoint y: 309, endPoint x: 379, endPoint y: 352, distance: 250.6
click at [384, 350] on img at bounding box center [478, 301] width 381 height 208
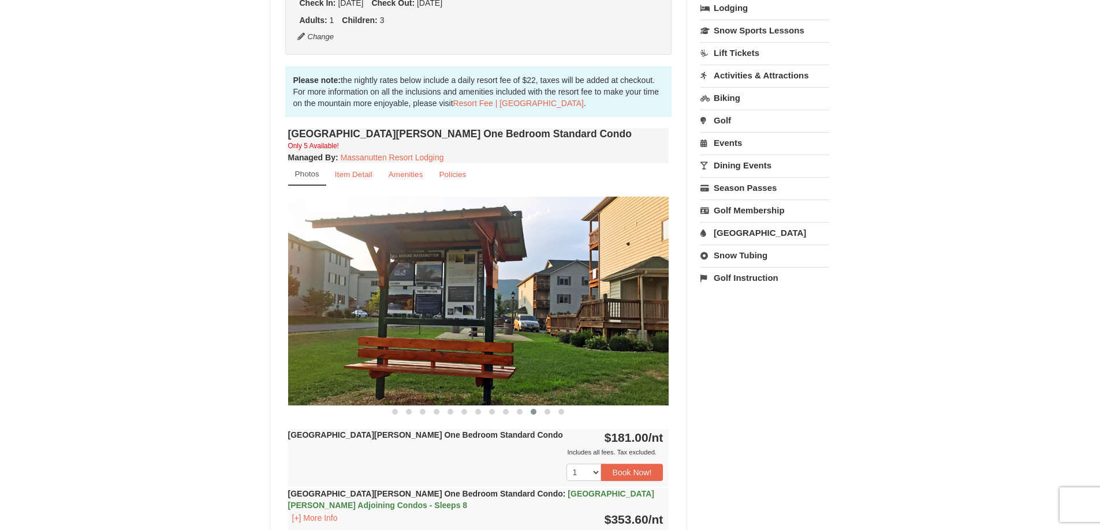
drag, startPoint x: 631, startPoint y: 315, endPoint x: 401, endPoint y: 358, distance: 234.3
click at [432, 358] on img at bounding box center [478, 301] width 381 height 208
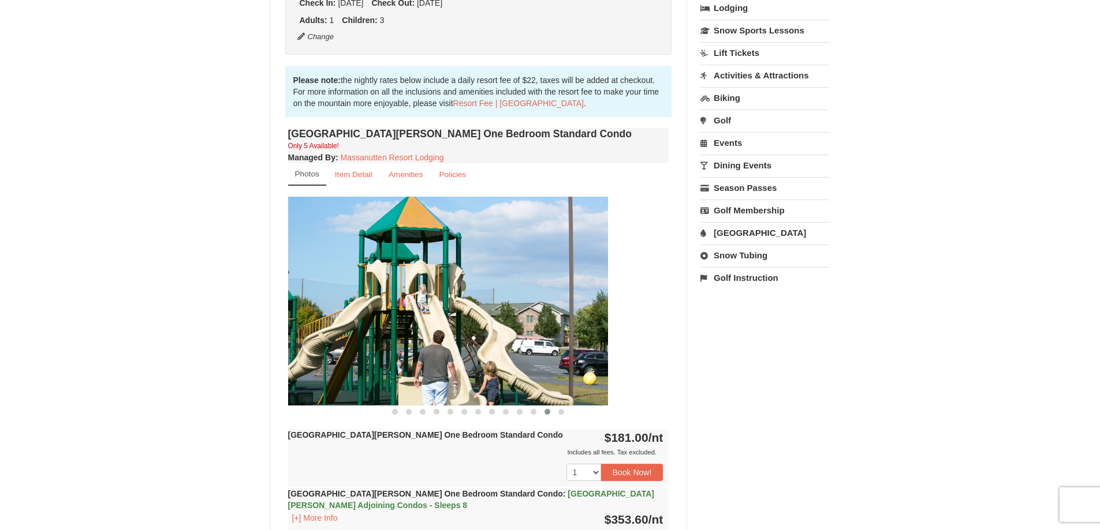
drag, startPoint x: 605, startPoint y: 297, endPoint x: 424, endPoint y: 321, distance: 182.2
click at [433, 320] on img at bounding box center [417, 301] width 381 height 208
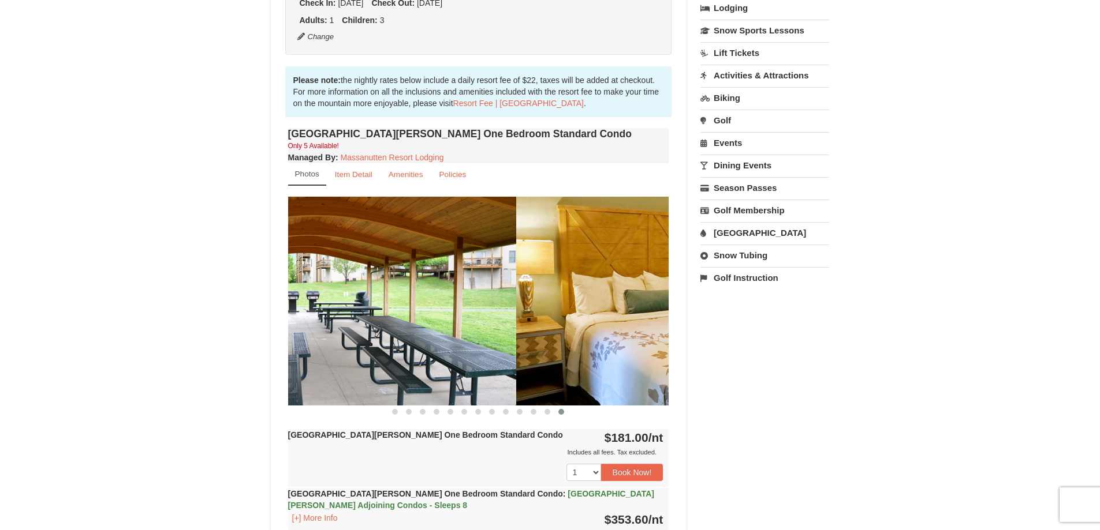
drag, startPoint x: 490, startPoint y: 321, endPoint x: 390, endPoint y: 333, distance: 100.6
click at [414, 332] on img at bounding box center [325, 301] width 381 height 208
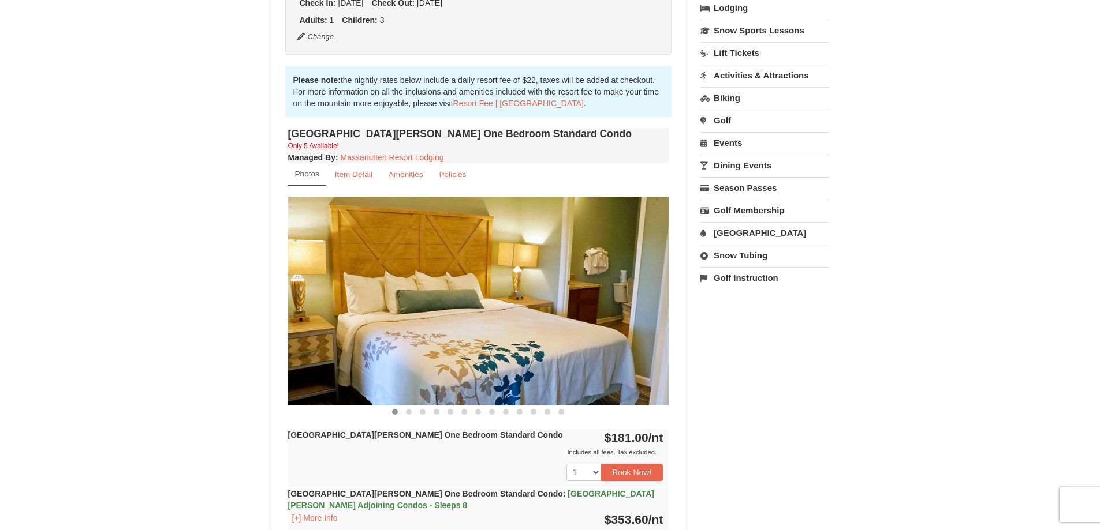
drag, startPoint x: 604, startPoint y: 309, endPoint x: 541, endPoint y: 347, distance: 73.1
click at [378, 350] on img at bounding box center [478, 301] width 381 height 208
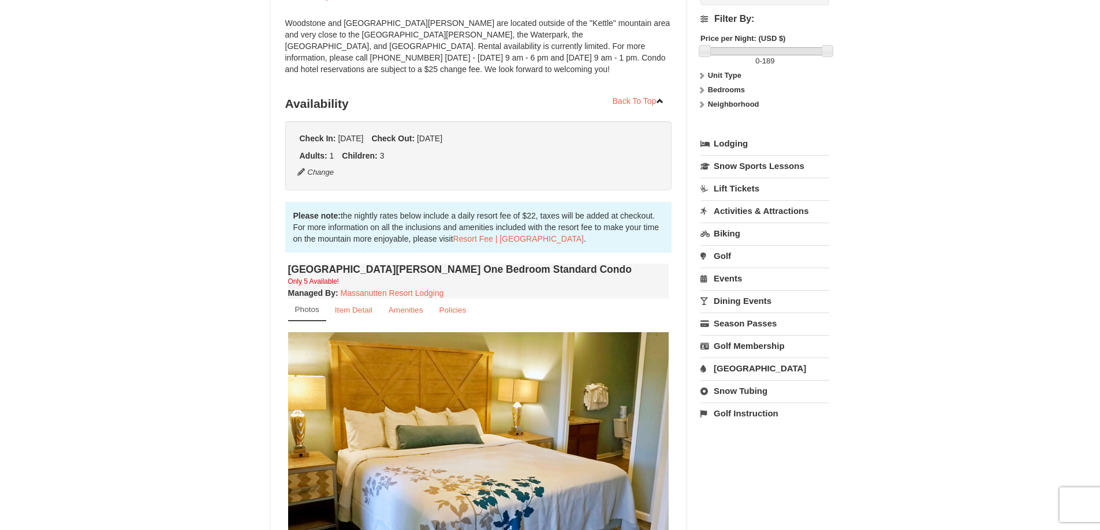
scroll to position [115, 0]
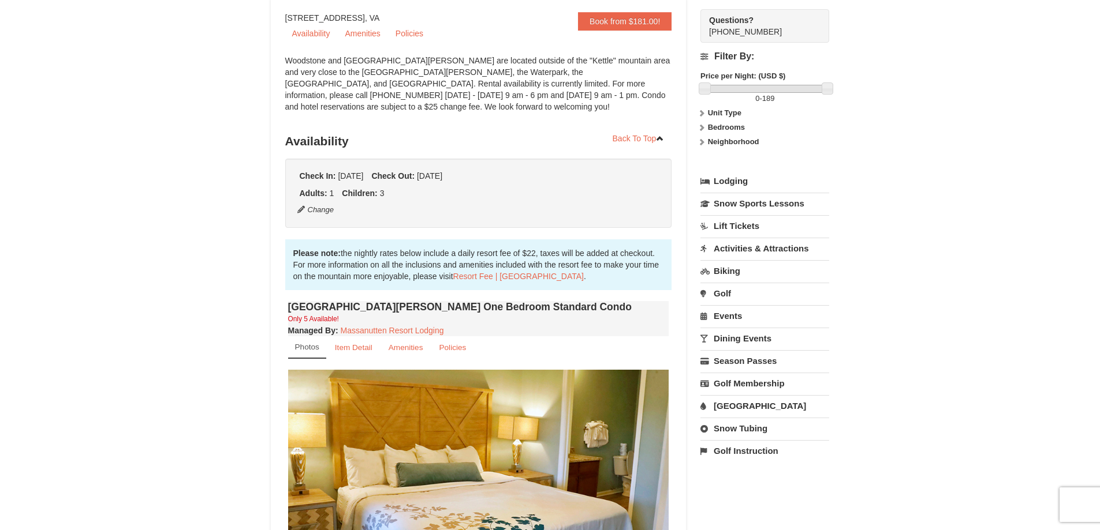
click at [744, 402] on link "[GEOGRAPHIC_DATA]" at bounding box center [764, 405] width 129 height 21
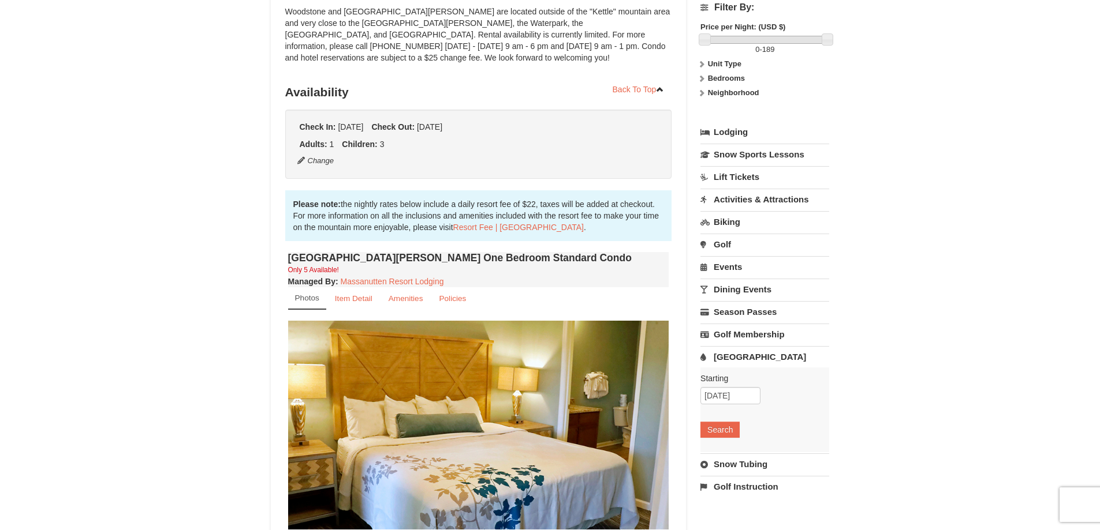
scroll to position [230, 0]
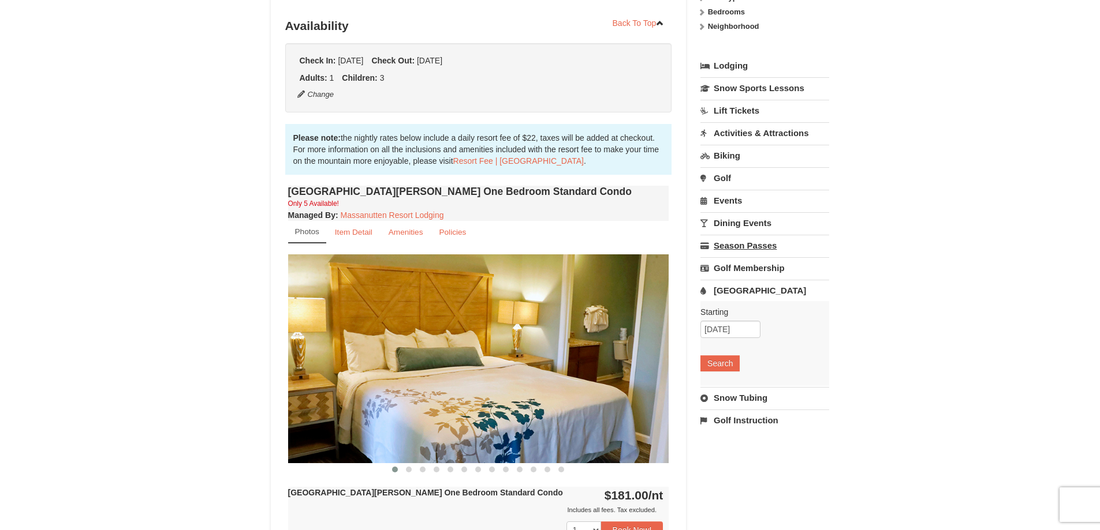
click at [719, 241] on link "Season Passes" at bounding box center [764, 245] width 129 height 21
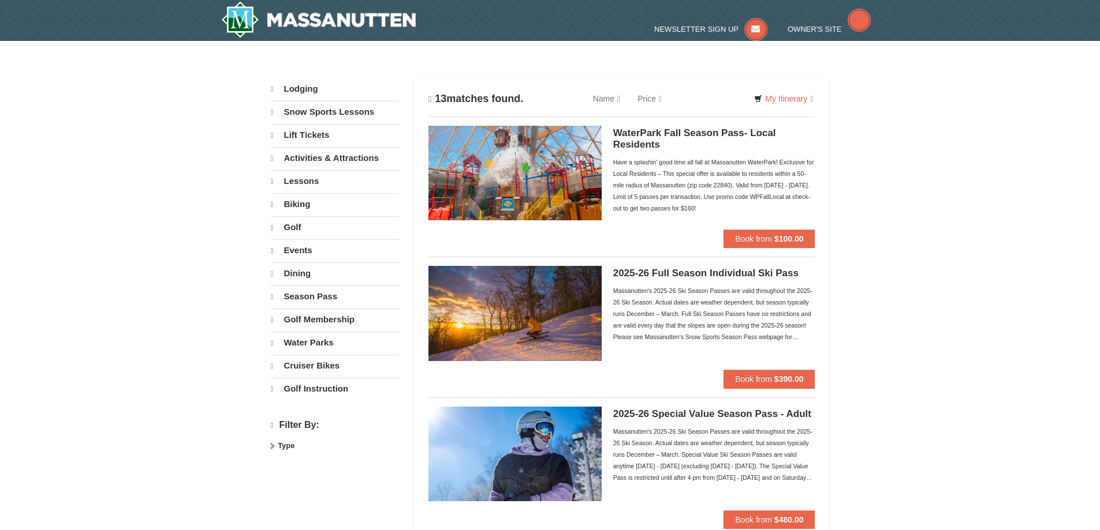
select select "10"
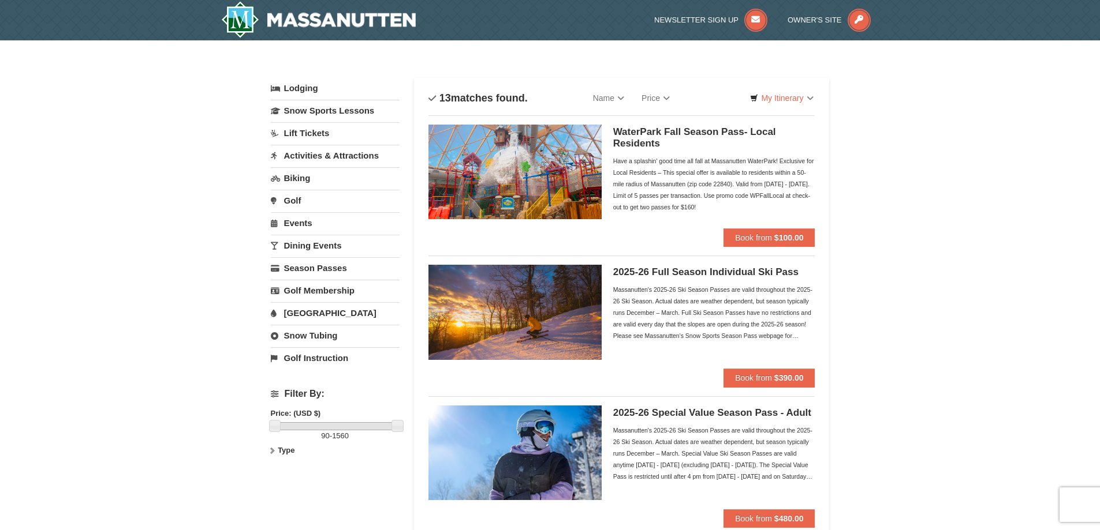
click at [652, 136] on h5 "WaterPark Fall Season Pass- Local Residents" at bounding box center [714, 137] width 202 height 23
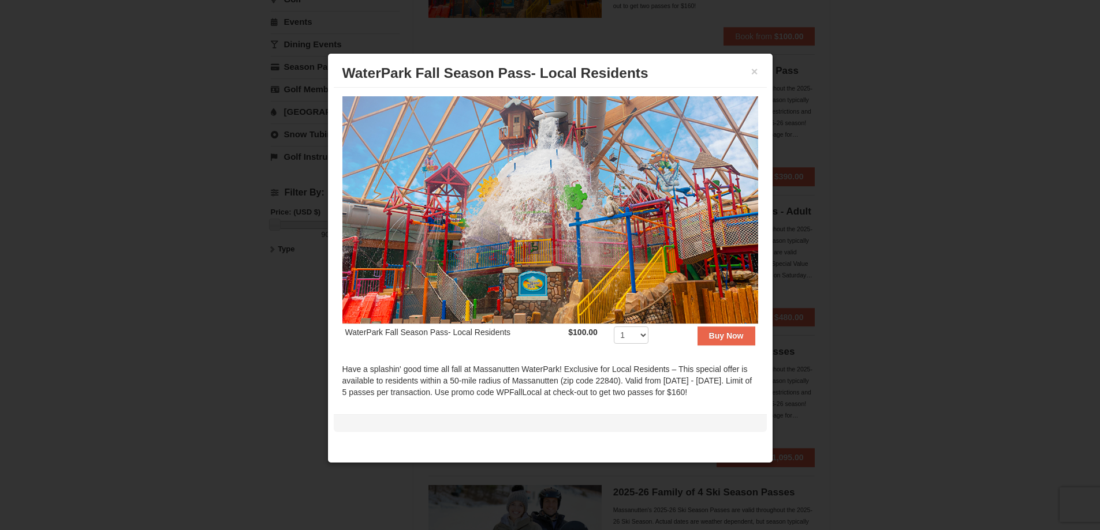
scroll to position [173, 0]
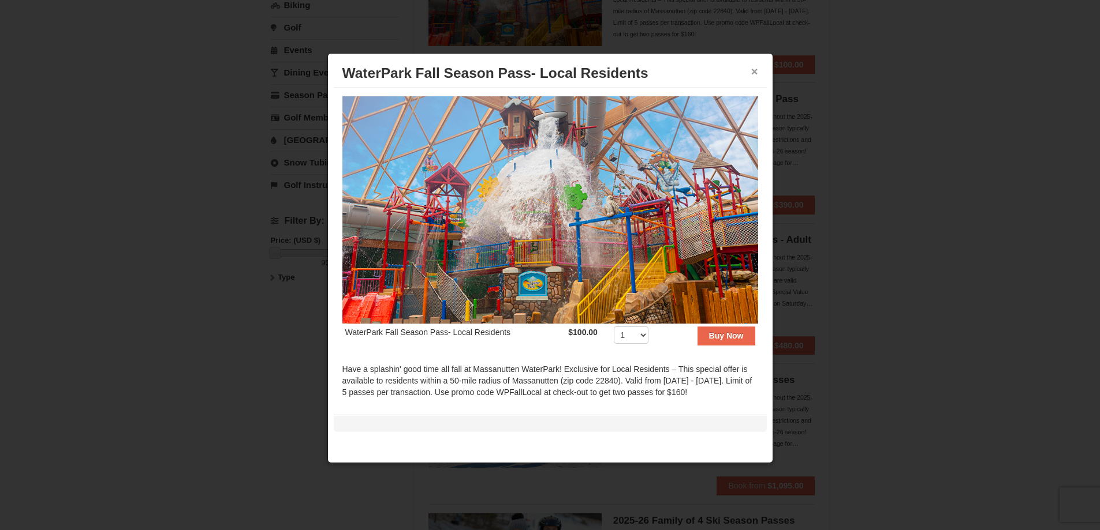
click at [757, 72] on button "×" at bounding box center [754, 72] width 7 height 12
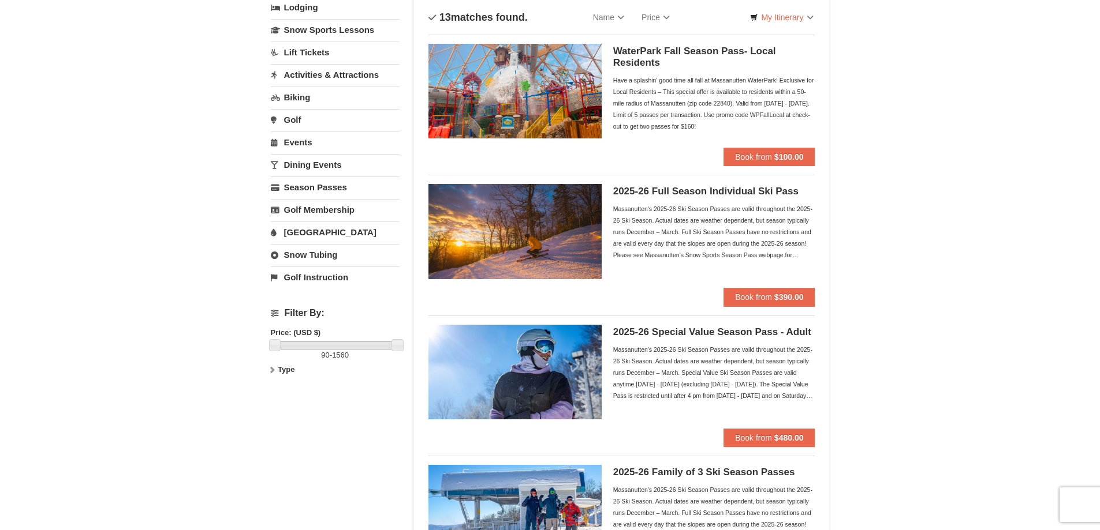
scroll to position [0, 0]
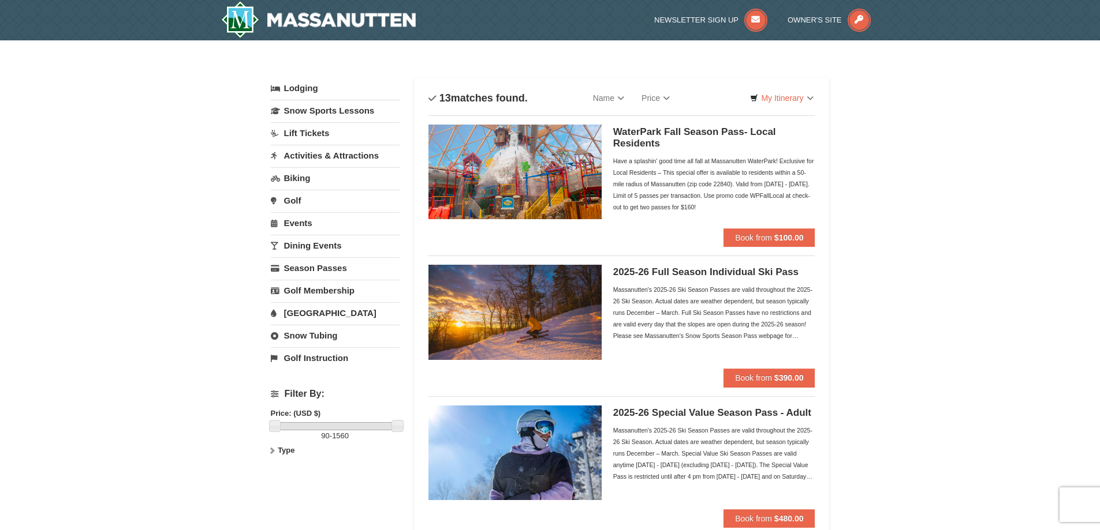
click at [335, 154] on link "Activities & Attractions" at bounding box center [335, 155] width 129 height 21
